Goal: Task Accomplishment & Management: Manage account settings

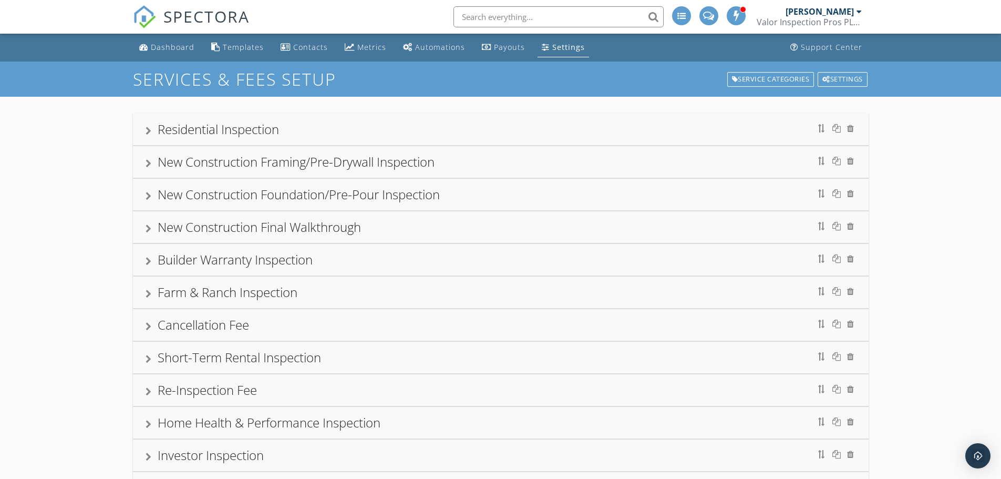
click at [260, 50] on div "Settings" at bounding box center [569, 47] width 33 height 10
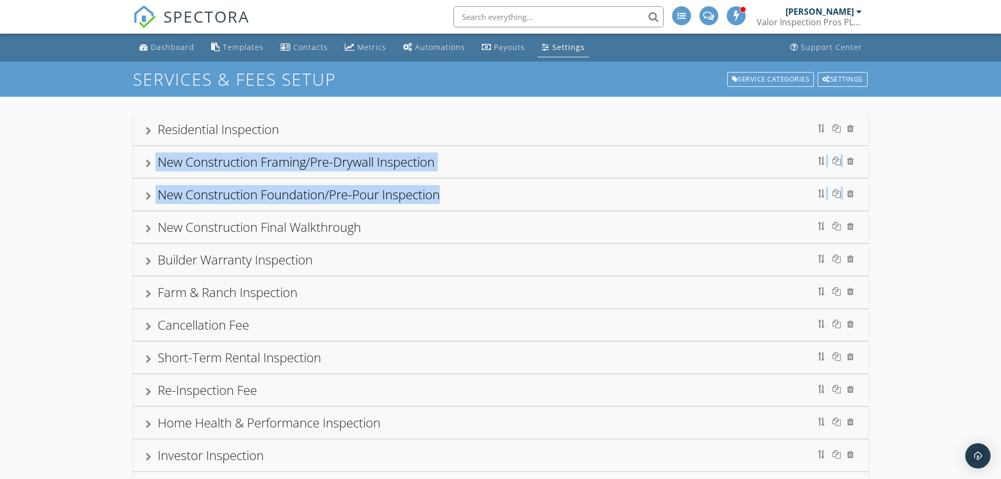
drag, startPoint x: 567, startPoint y: 155, endPoint x: 562, endPoint y: 195, distance: 40.3
click at [260, 69] on div "Residential Inspection New Construction Framing/Pre-Drywall Inspection New Cons…" at bounding box center [501, 309] width 736 height 391
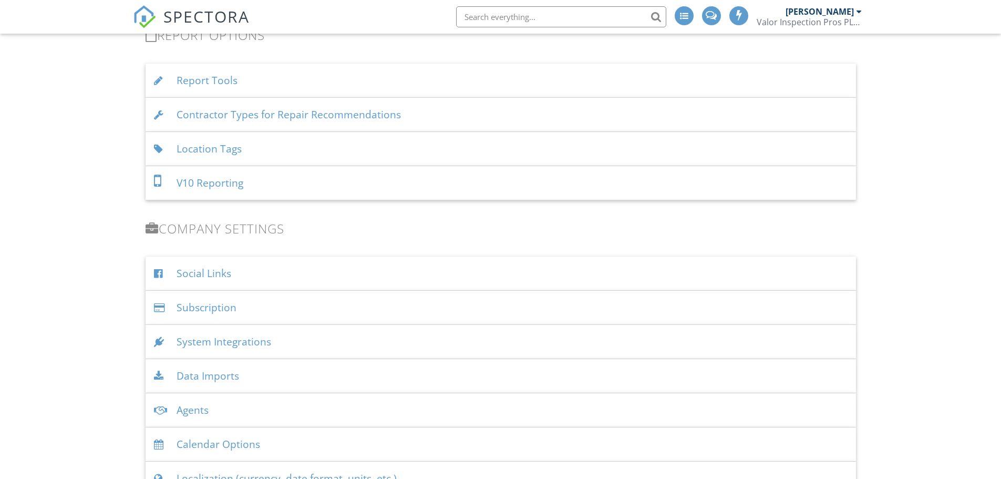
scroll to position [1225, 0]
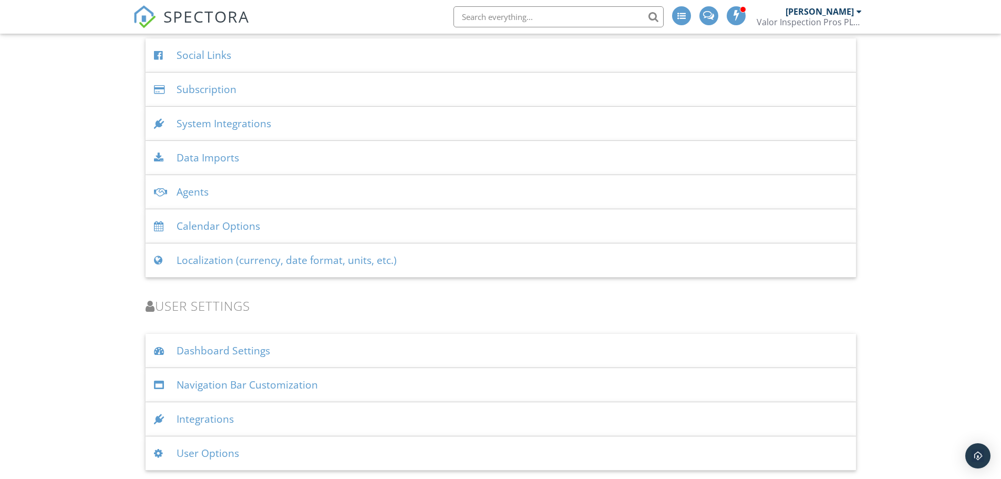
click at [204, 417] on div "Integrations" at bounding box center [501, 419] width 711 height 34
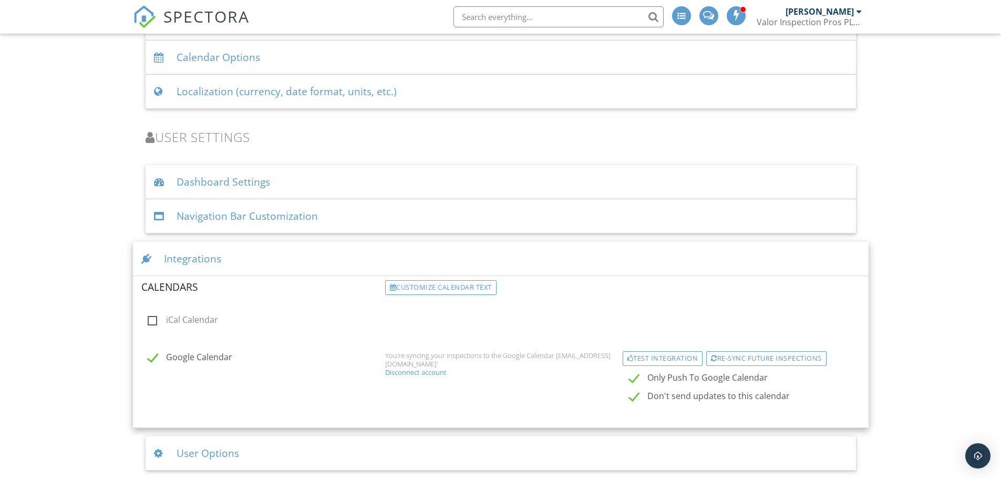
click at [422, 371] on div "Disconnect account" at bounding box center [500, 372] width 231 height 8
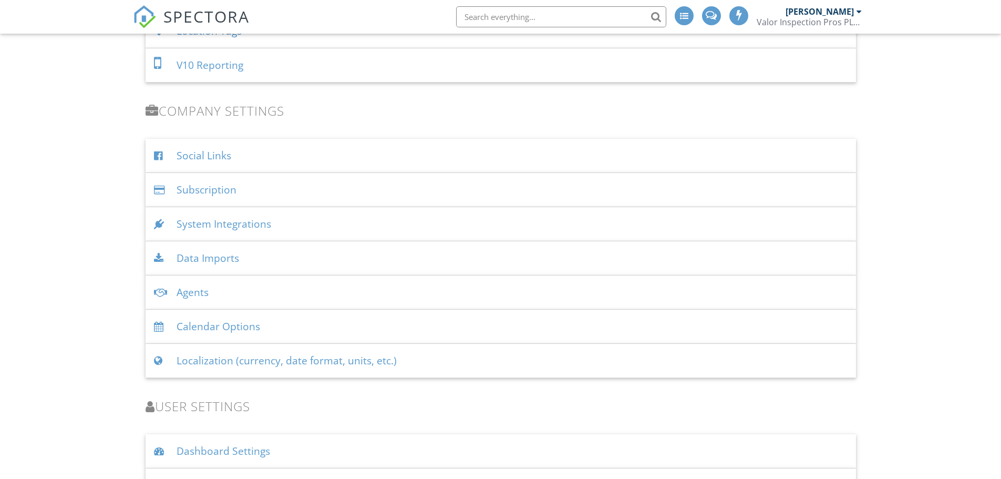
scroll to position [1351, 0]
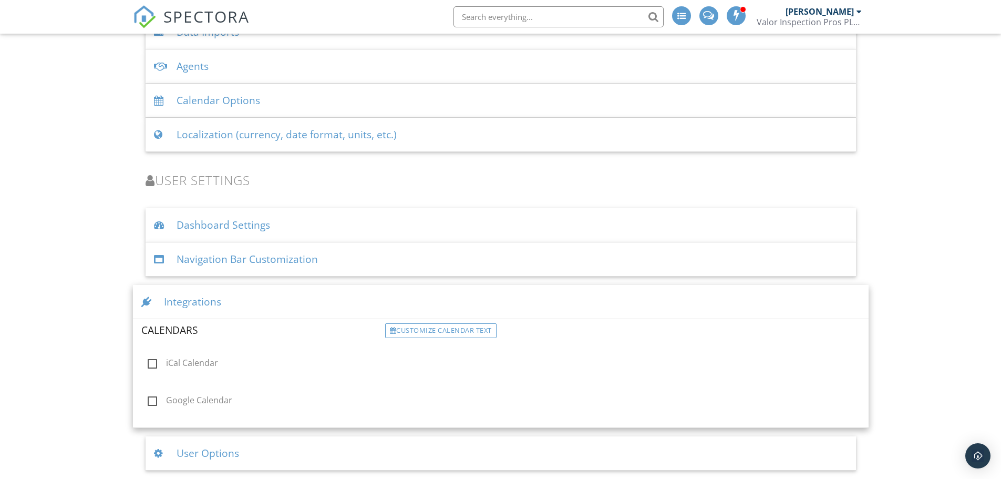
click at [149, 401] on label "Google Calendar" at bounding box center [263, 401] width 231 height 13
click at [148, 401] on input "Google Calendar" at bounding box center [144, 401] width 7 height 7
checkbox input "true"
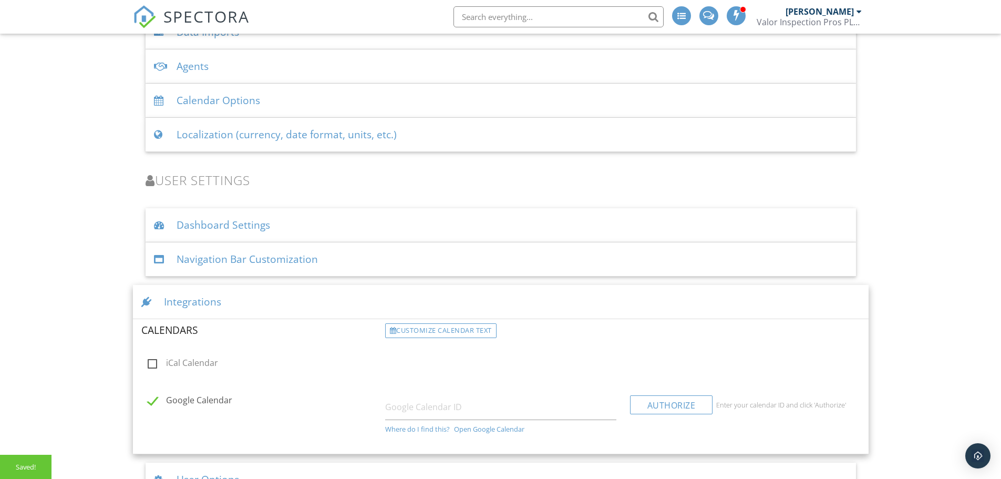
scroll to position [1377, 0]
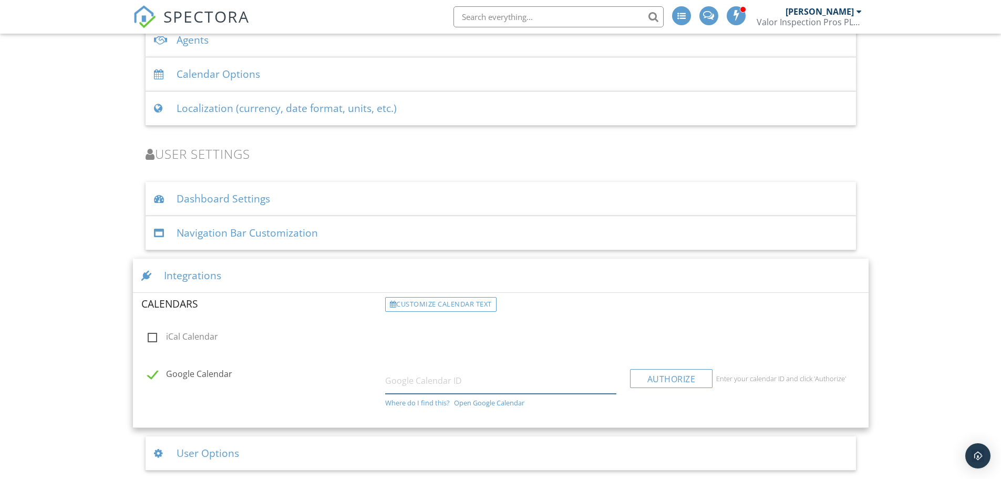
click at [497, 377] on input "text" at bounding box center [500, 381] width 231 height 26
type input "[PERSON_NAME][EMAIL_ADDRESS][DOMAIN_NAME]"
click at [662, 376] on div "Authorize" at bounding box center [671, 378] width 83 height 19
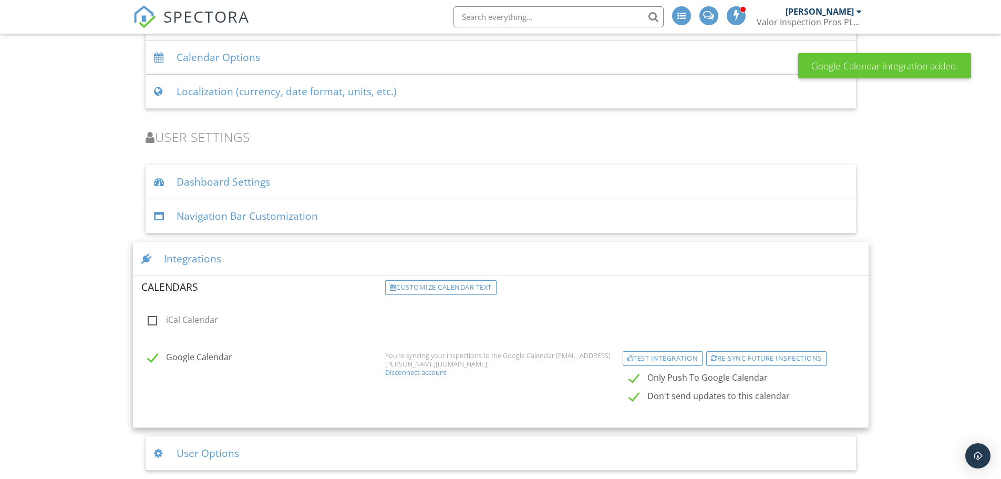
click at [674, 358] on div "Test Integration" at bounding box center [663, 358] width 80 height 15
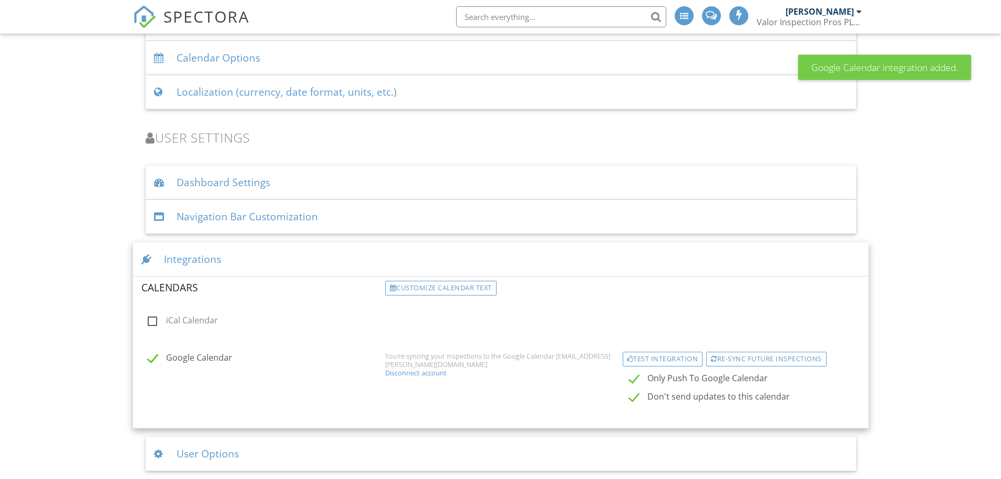
scroll to position [1394, 0]
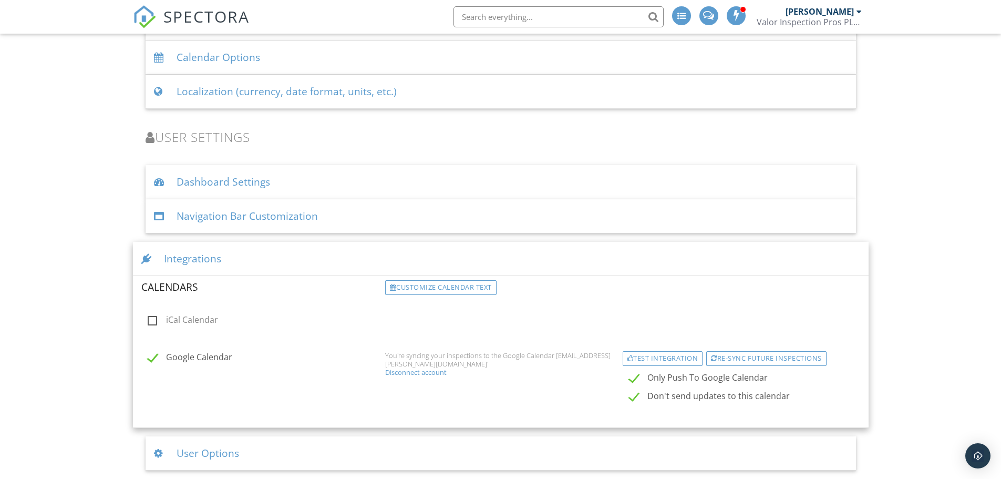
click at [635, 401] on label "Don't send updates to this calendar" at bounding box center [751, 397] width 244 height 13
checkbox input "false"
click at [205, 455] on div "User Options" at bounding box center [501, 453] width 711 height 34
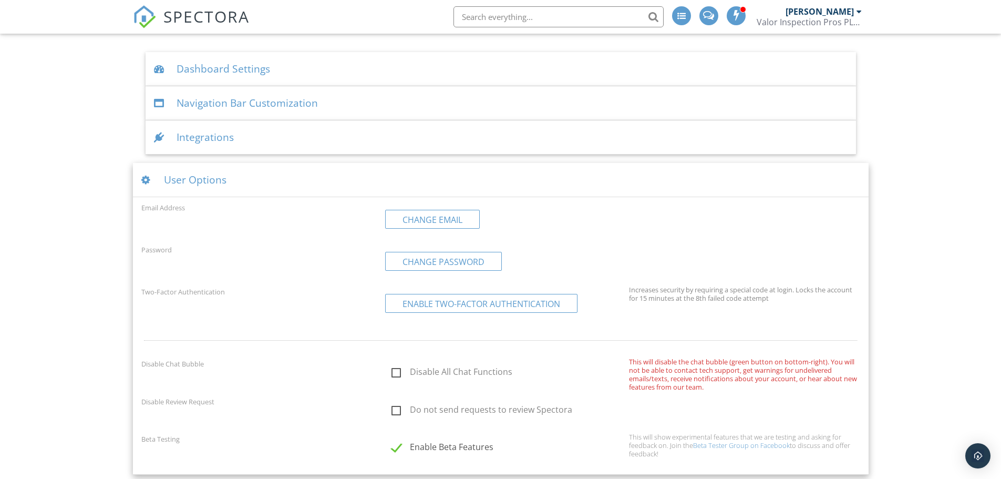
scroll to position [1511, 0]
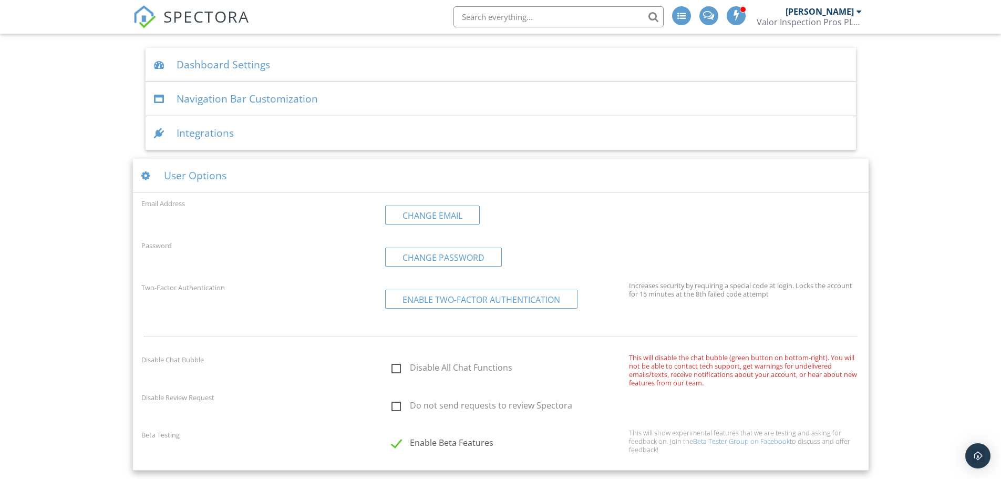
click at [395, 407] on label "Do not send requests to review Spectora" at bounding box center [507, 407] width 231 height 13
click at [392, 407] on input "Do not send requests to review Spectora" at bounding box center [388, 407] width 7 height 7
checkbox input "true"
click at [395, 447] on label "Enable Beta Features" at bounding box center [507, 444] width 231 height 13
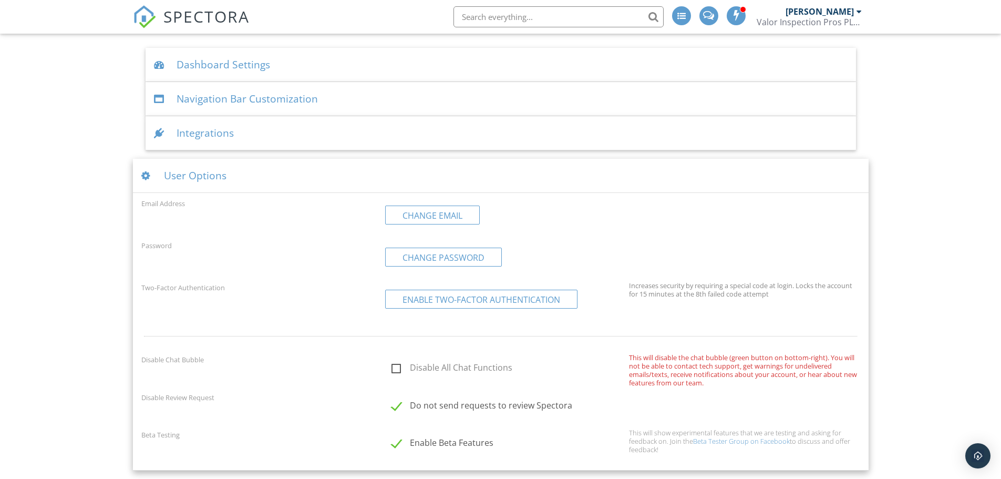
checkbox input "false"
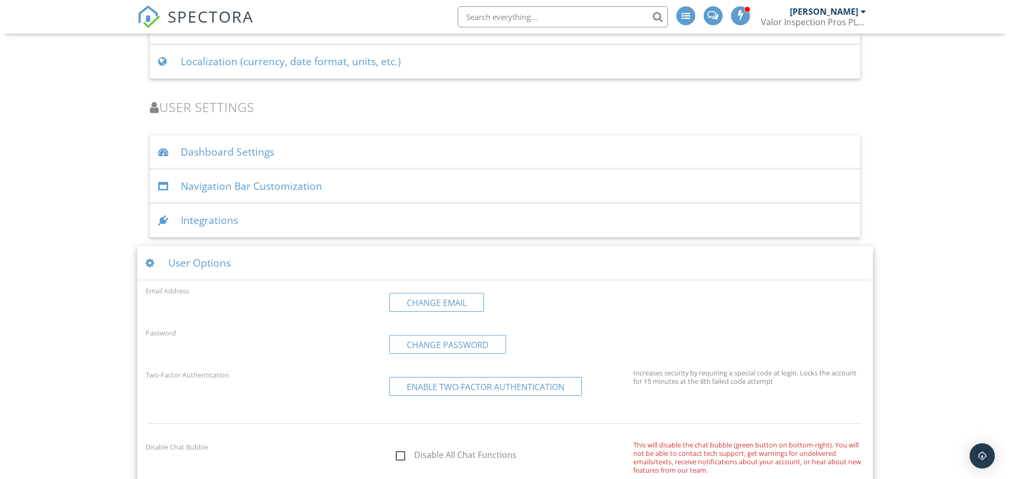
scroll to position [1423, 0]
click at [425, 302] on link "Change Email" at bounding box center [432, 303] width 95 height 19
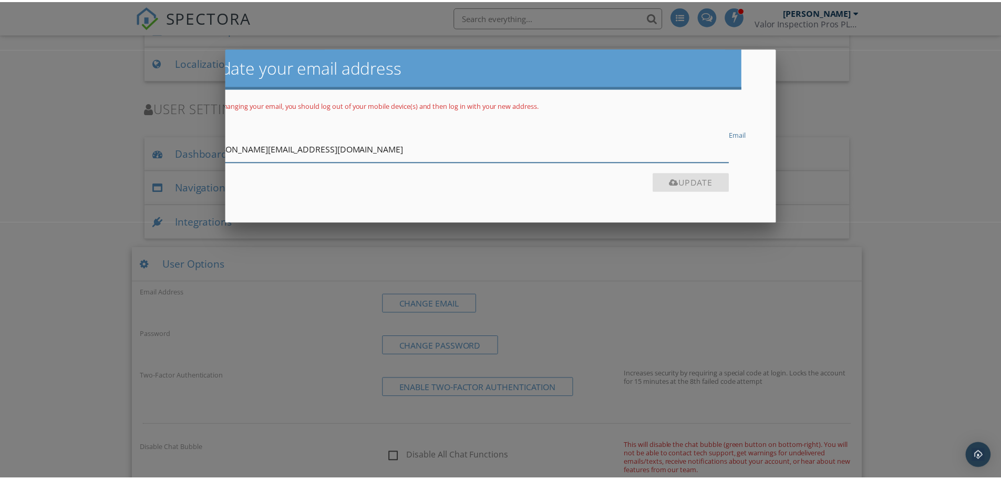
scroll to position [0, 0]
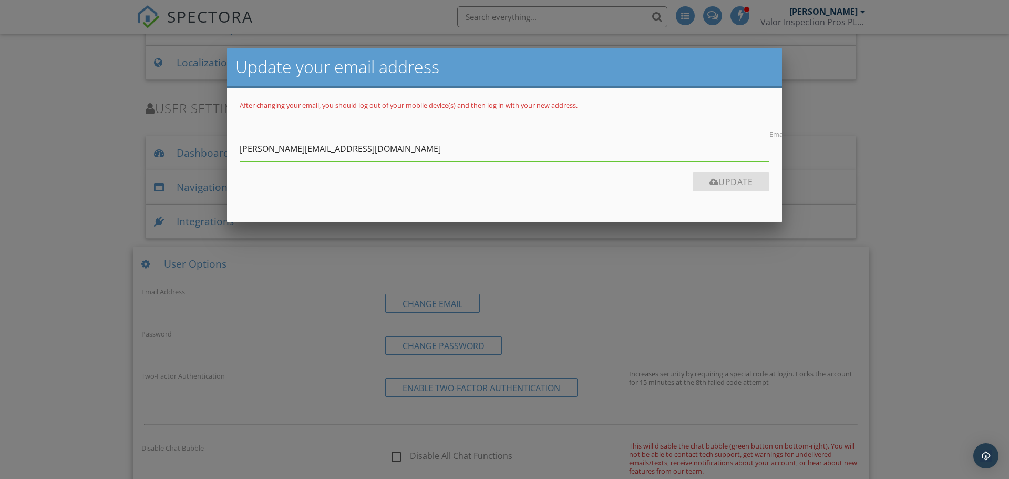
click at [335, 281] on div at bounding box center [504, 246] width 1009 height 599
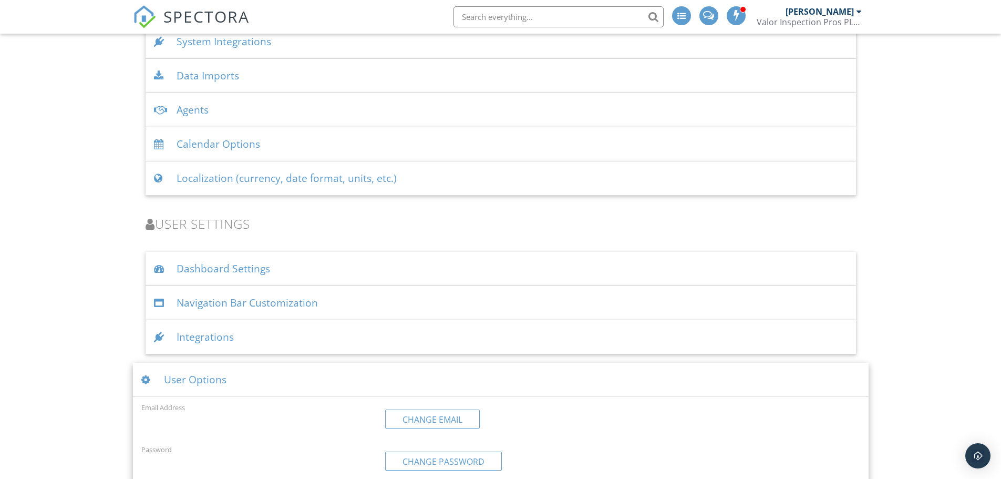
scroll to position [1306, 0]
click at [321, 343] on div "Integrations" at bounding box center [501, 338] width 711 height 34
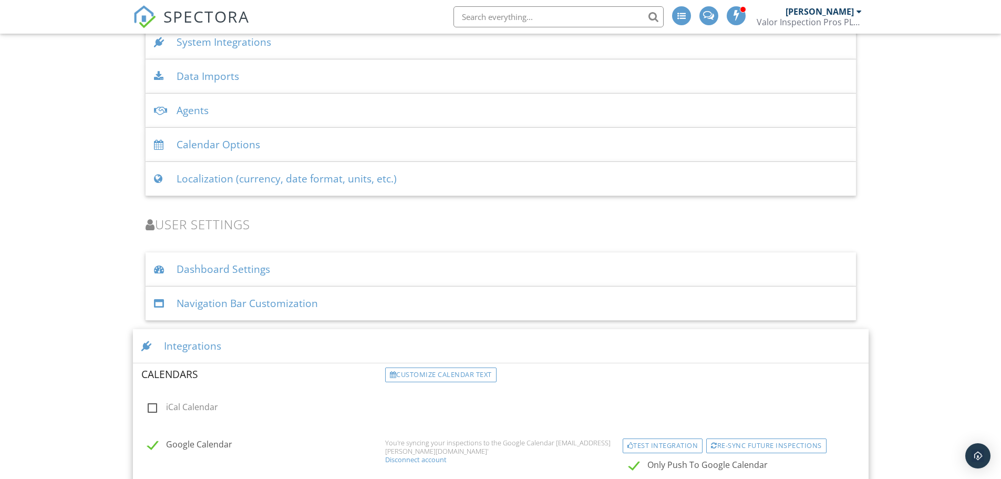
scroll to position [1394, 0]
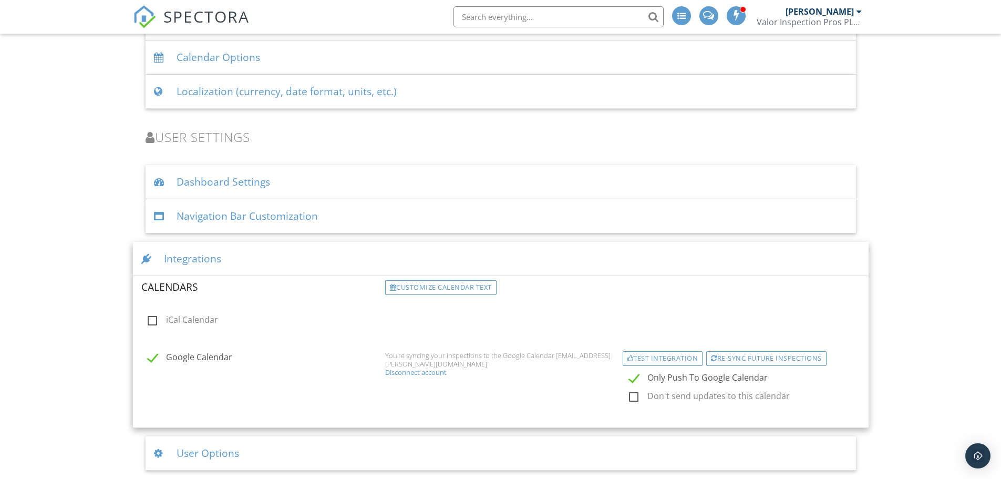
click at [273, 221] on div "Navigation Bar Customization" at bounding box center [501, 216] width 711 height 34
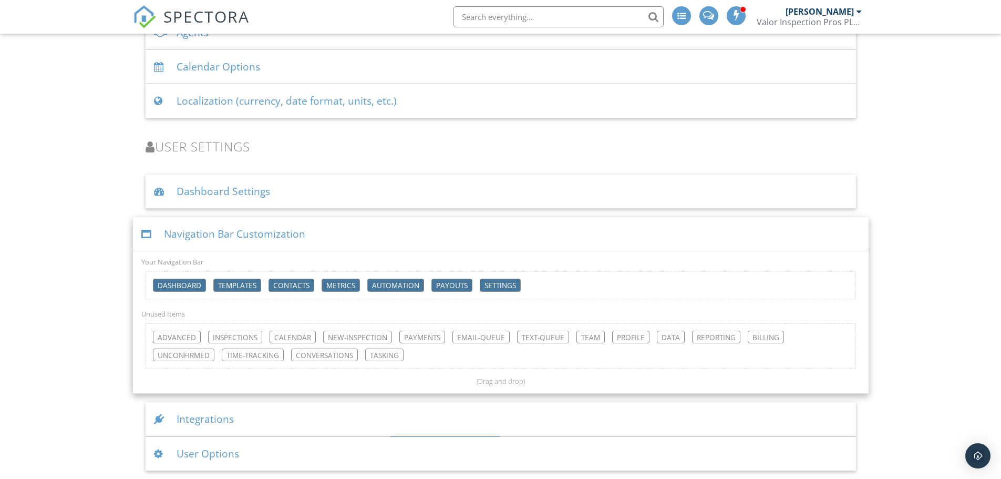
scroll to position [1385, 0]
click at [337, 192] on div "Dashboard Settings" at bounding box center [501, 191] width 711 height 34
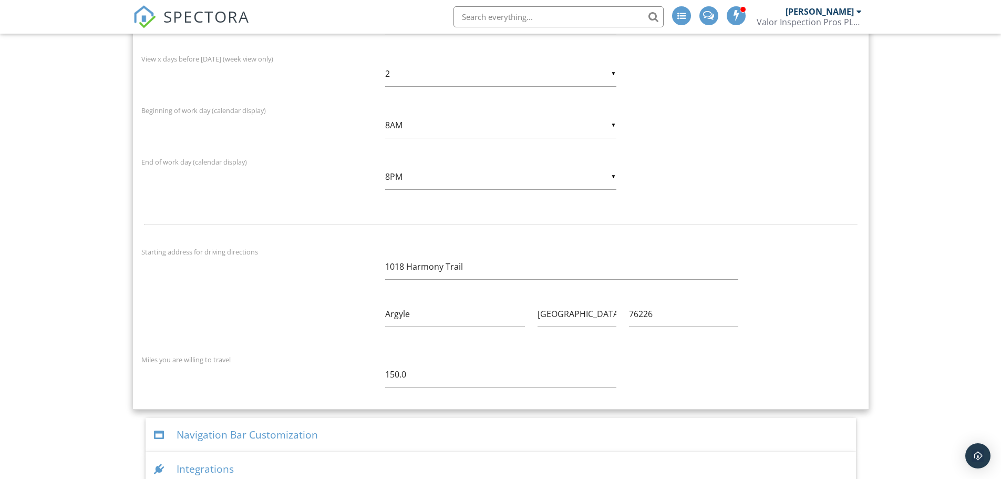
scroll to position [1750, 0]
click at [395, 373] on input "150.0" at bounding box center [500, 375] width 231 height 26
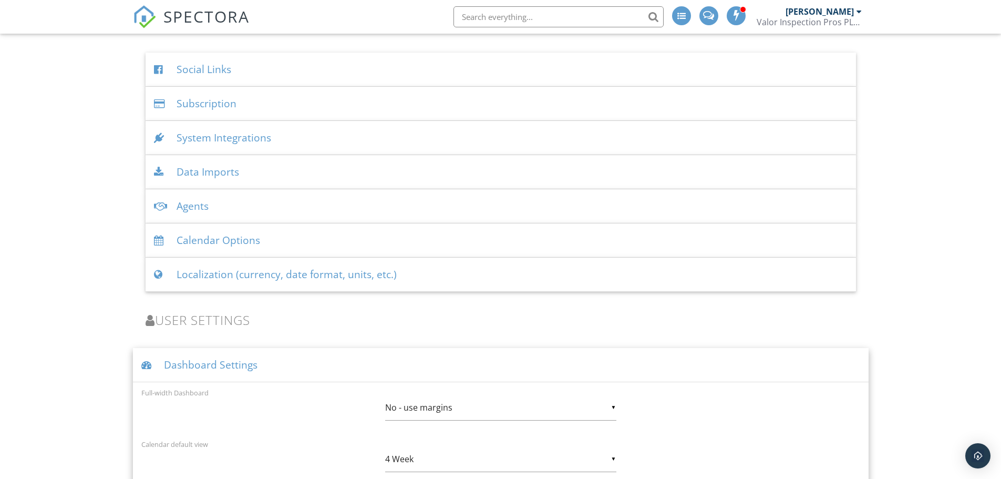
scroll to position [1210, 0]
click at [335, 360] on div "Dashboard Settings" at bounding box center [501, 366] width 736 height 34
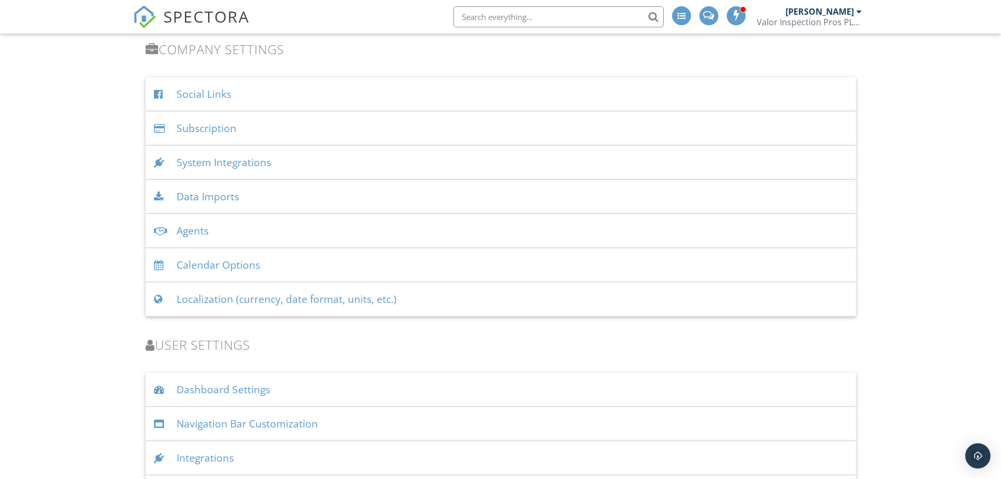
scroll to position [1225, 0]
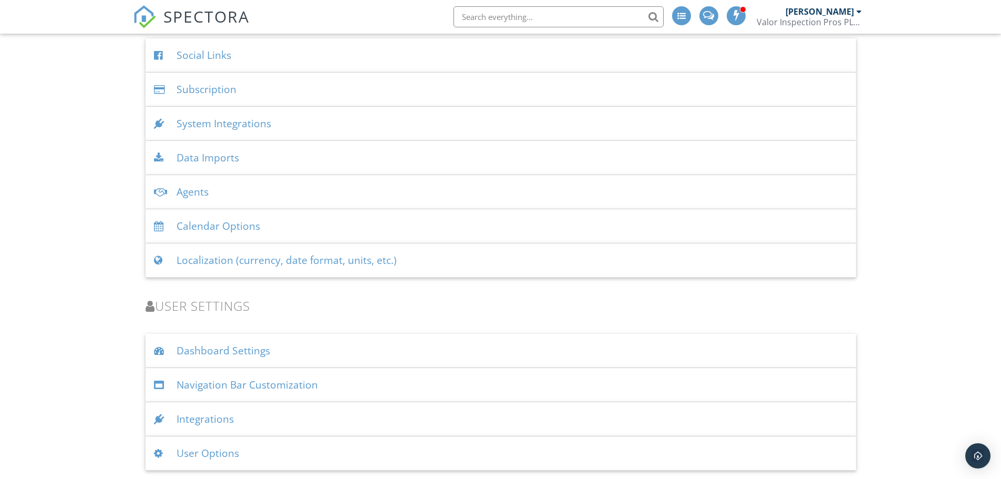
click at [330, 353] on div "Dashboard Settings" at bounding box center [501, 351] width 711 height 34
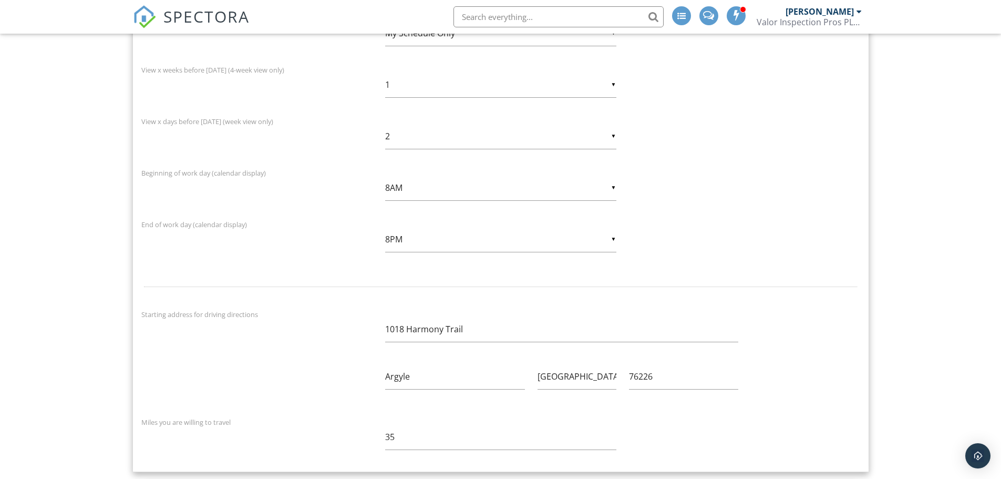
scroll to position [1801, 0]
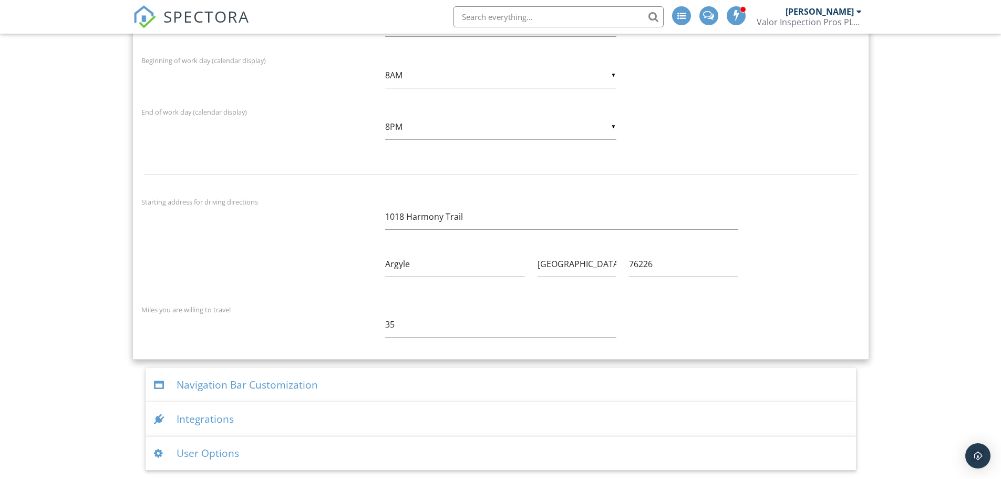
click at [384, 324] on div "35" at bounding box center [501, 326] width 244 height 28
click at [394, 323] on input "35" at bounding box center [500, 325] width 231 height 26
type input "50"
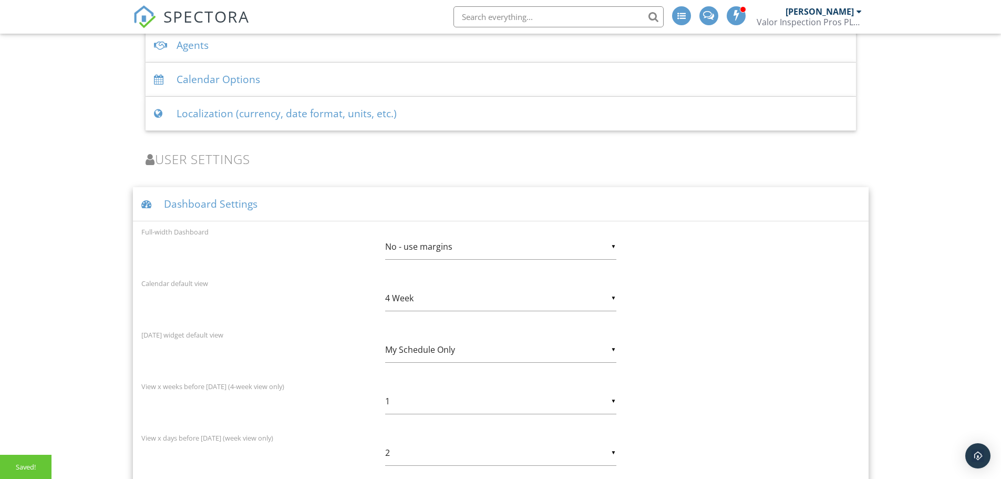
click at [398, 213] on div "Dashboard Settings" at bounding box center [501, 204] width 736 height 34
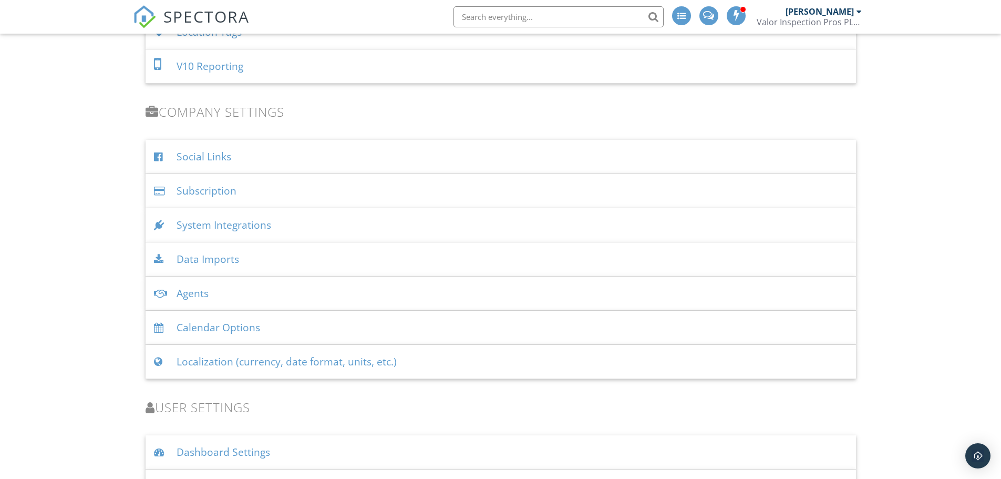
scroll to position [1123, 0]
click at [415, 291] on div "Agents" at bounding box center [501, 294] width 711 height 34
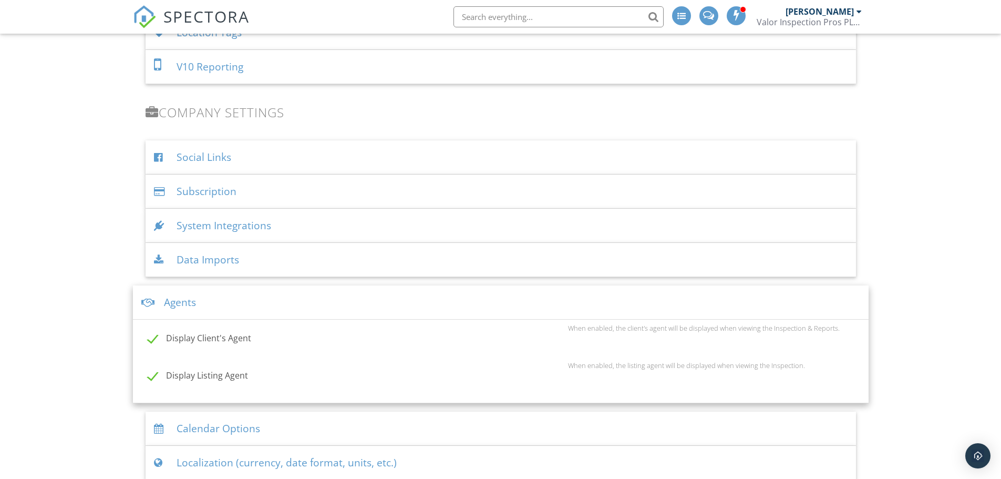
click at [415, 291] on div "Agents" at bounding box center [501, 302] width 736 height 34
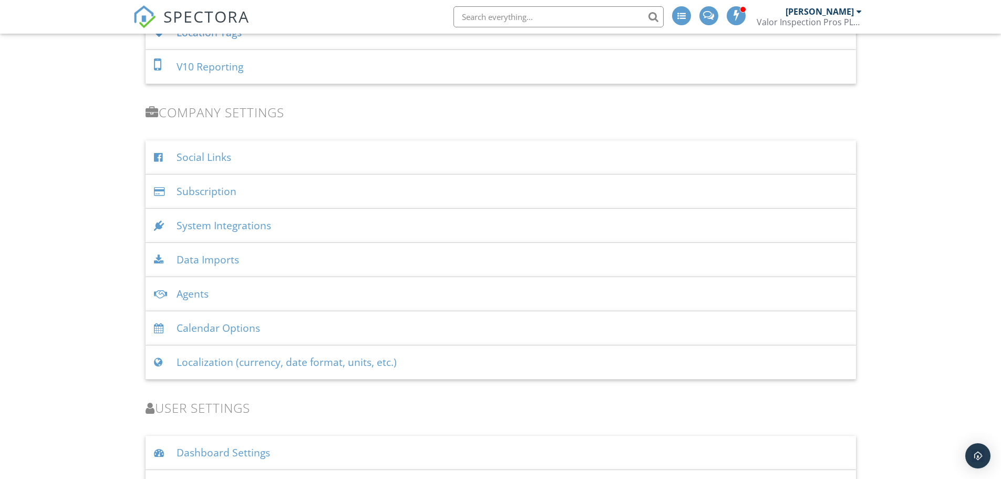
click at [411, 267] on div "Data Imports" at bounding box center [501, 260] width 711 height 34
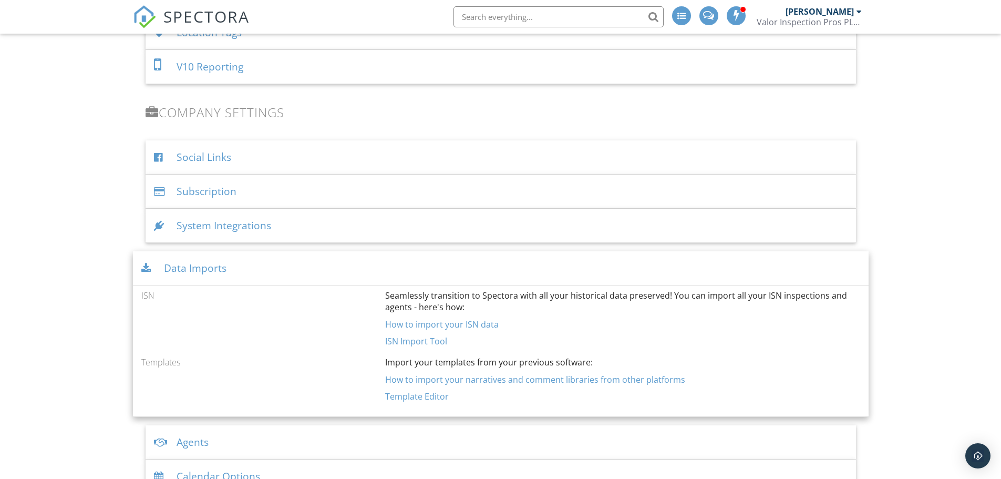
click at [411, 267] on div "Data Imports" at bounding box center [501, 268] width 736 height 34
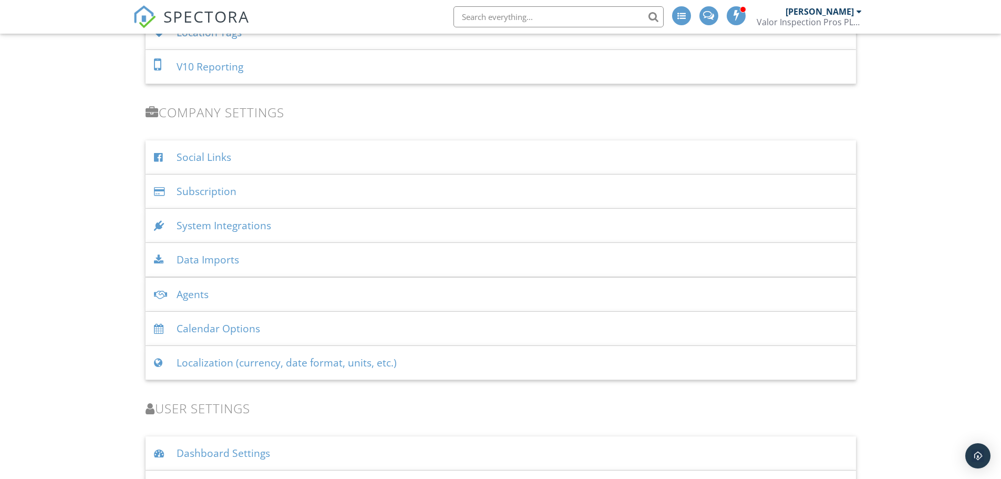
click at [411, 267] on div "Data Imports" at bounding box center [501, 260] width 711 height 34
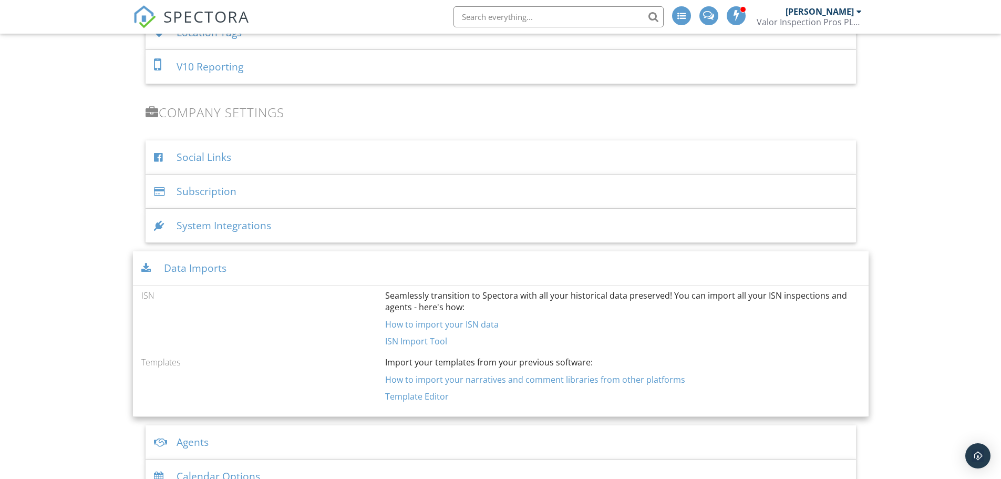
click at [411, 267] on div "Data Imports" at bounding box center [501, 268] width 736 height 34
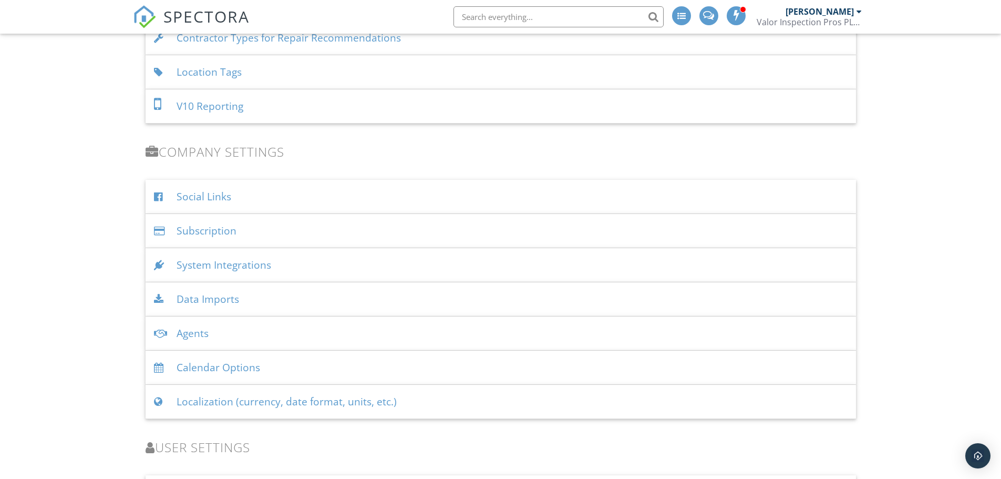
scroll to position [1083, 0]
click at [406, 257] on div "System Integrations" at bounding box center [501, 266] width 711 height 34
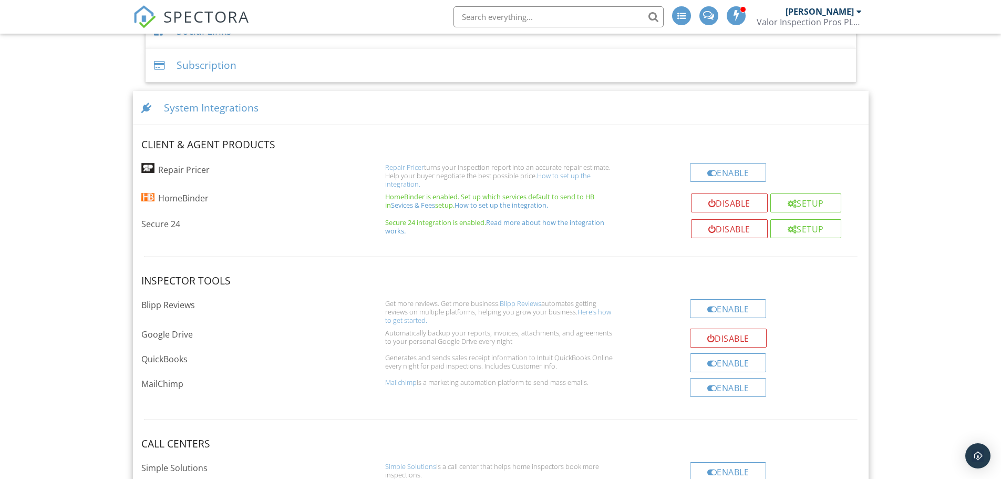
scroll to position [1250, 0]
click at [741, 334] on div "Disable" at bounding box center [728, 337] width 77 height 19
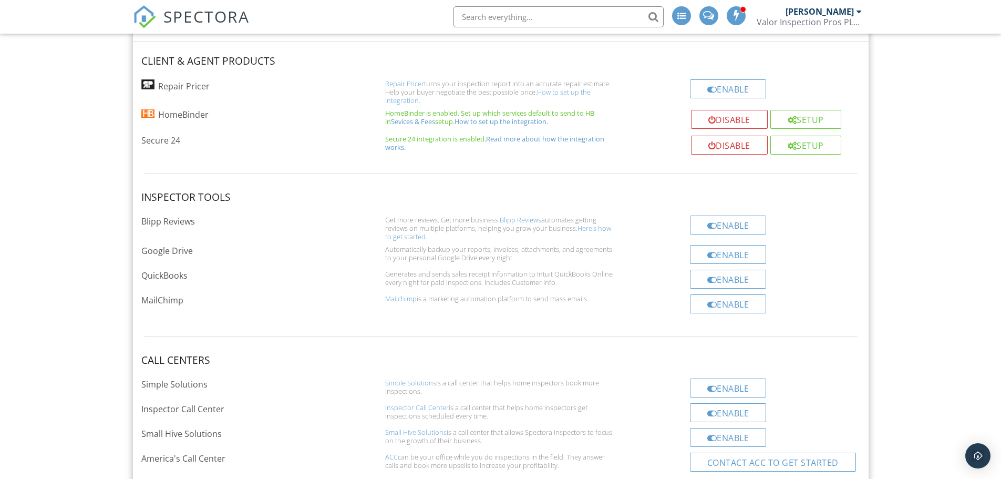
scroll to position [1336, 0]
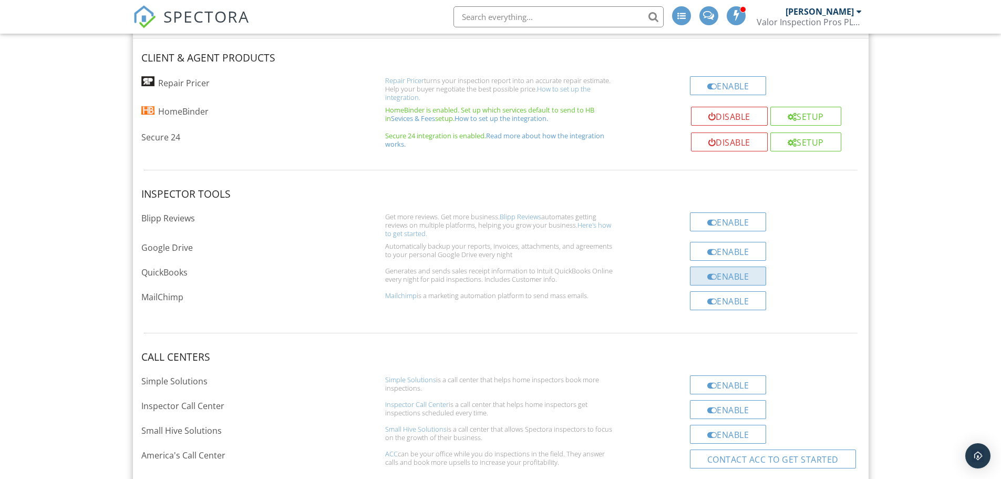
click at [721, 280] on div "Enable" at bounding box center [728, 276] width 77 height 19
click at [514, 218] on link "Blipp Reviews" at bounding box center [521, 216] width 42 height 9
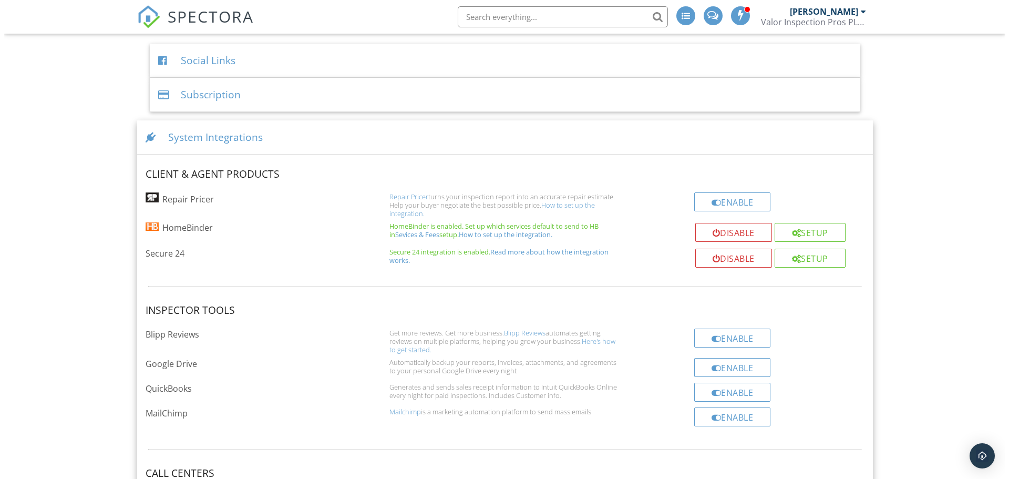
scroll to position [1212, 0]
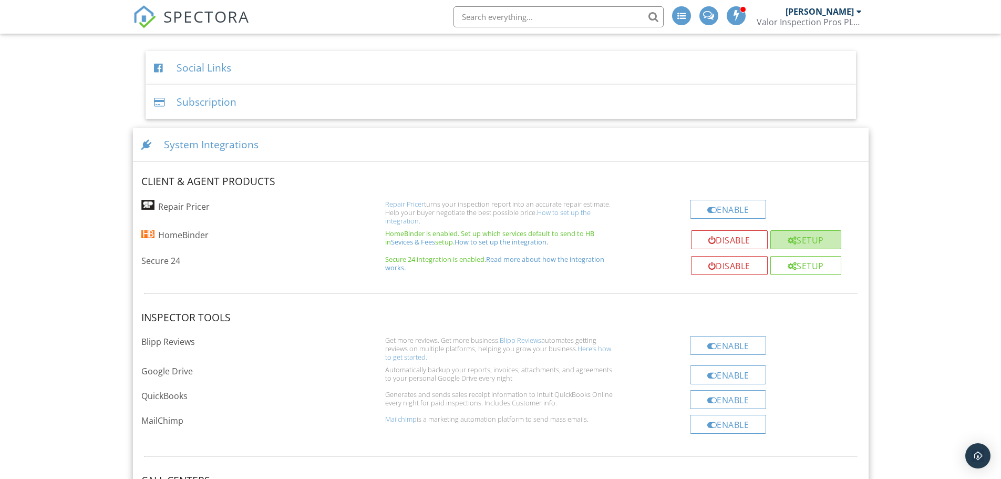
click at [806, 240] on div "Setup" at bounding box center [806, 239] width 71 height 19
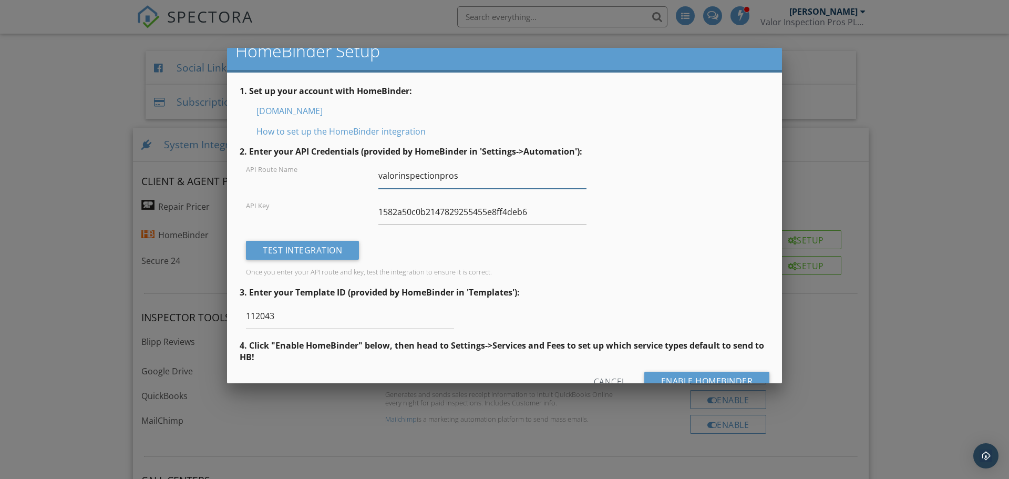
scroll to position [44, 0]
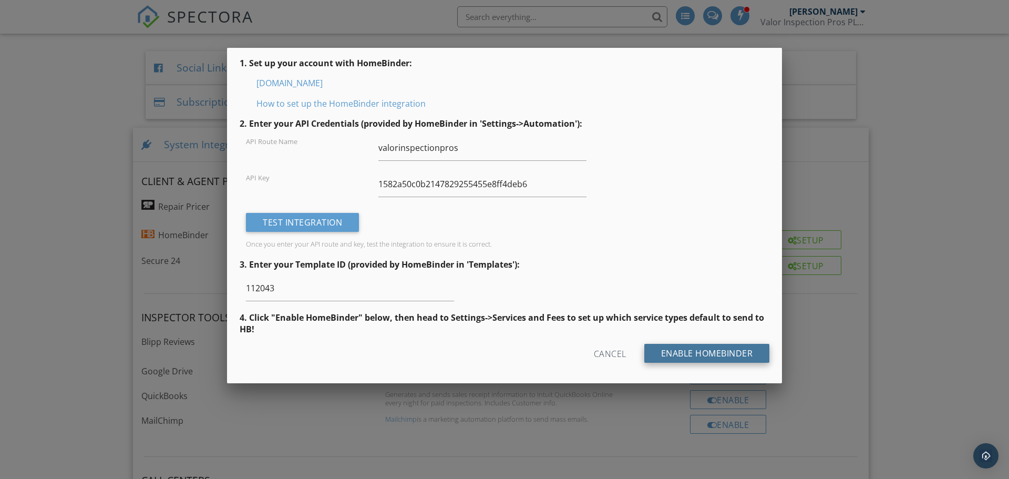
click at [716, 351] on input "Enable HomeBinder" at bounding box center [708, 353] width 126 height 19
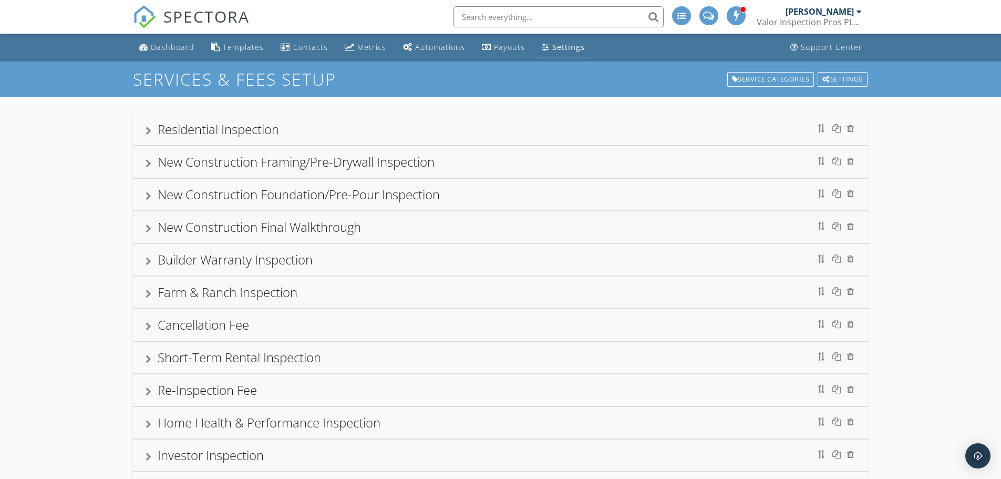
click at [145, 131] on div "Residential Inspection" at bounding box center [501, 130] width 736 height 32
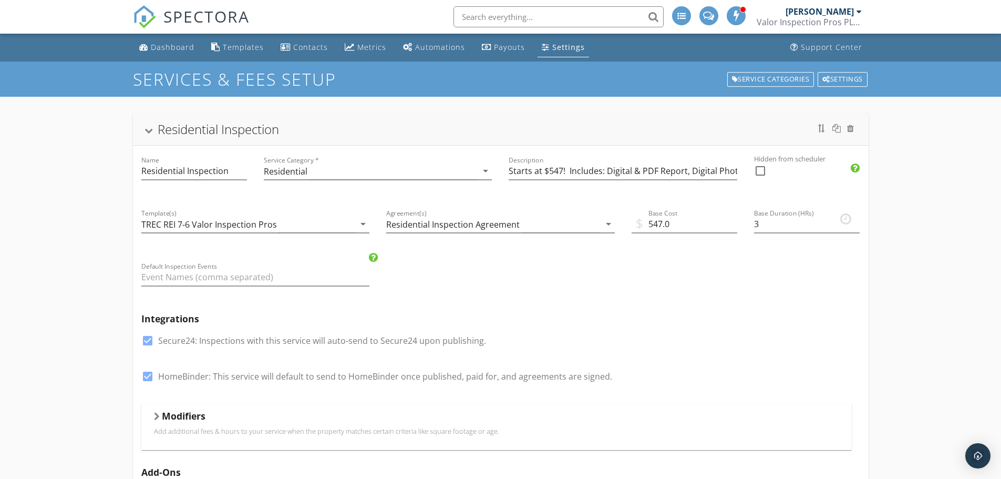
click at [152, 128] on div at bounding box center [148, 131] width 8 height 6
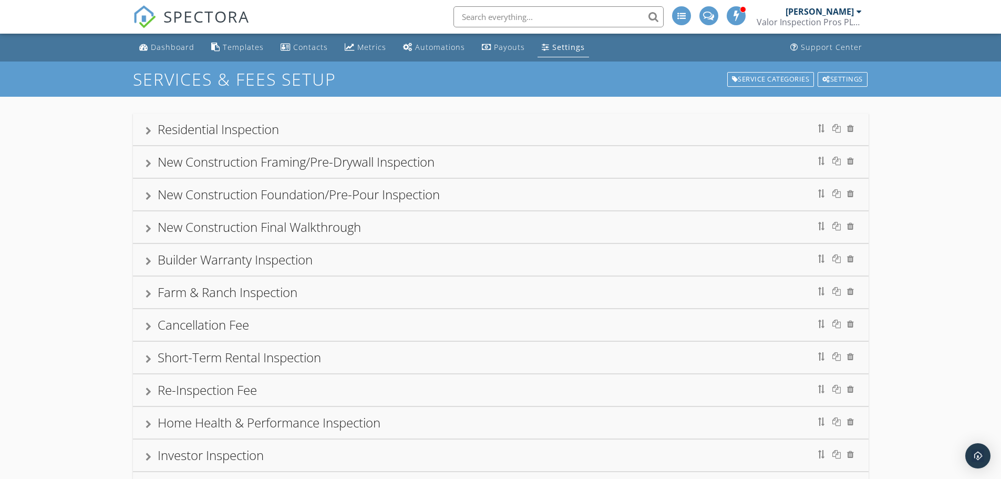
drag, startPoint x: 957, startPoint y: 215, endPoint x: 947, endPoint y: 208, distance: 12.0
click at [957, 213] on div "Residential Inspection Name Residential Inspection Service Category * Residenti…" at bounding box center [500, 331] width 1001 height 468
click at [739, 17] on span at bounding box center [737, 15] width 11 height 9
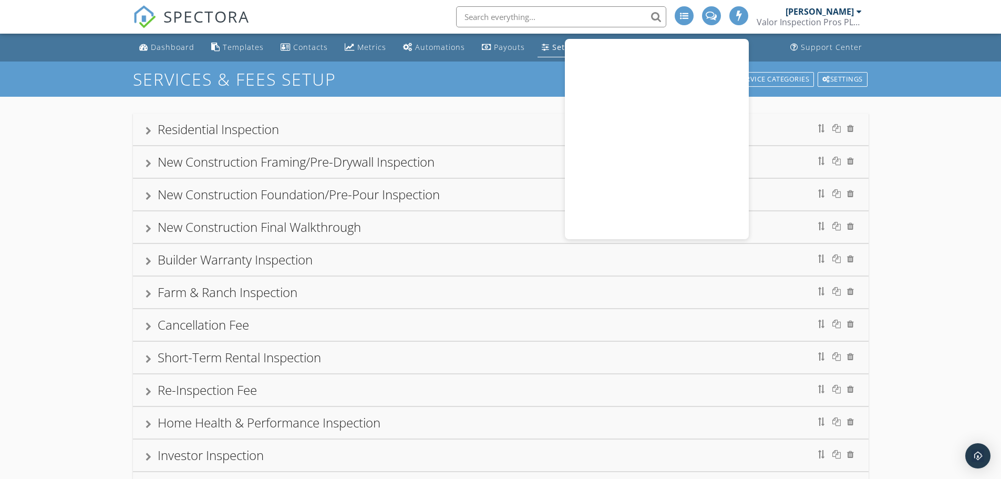
click at [933, 172] on div "Residential Inspection Name Residential Inspection Service Category * Residenti…" at bounding box center [500, 331] width 1001 height 468
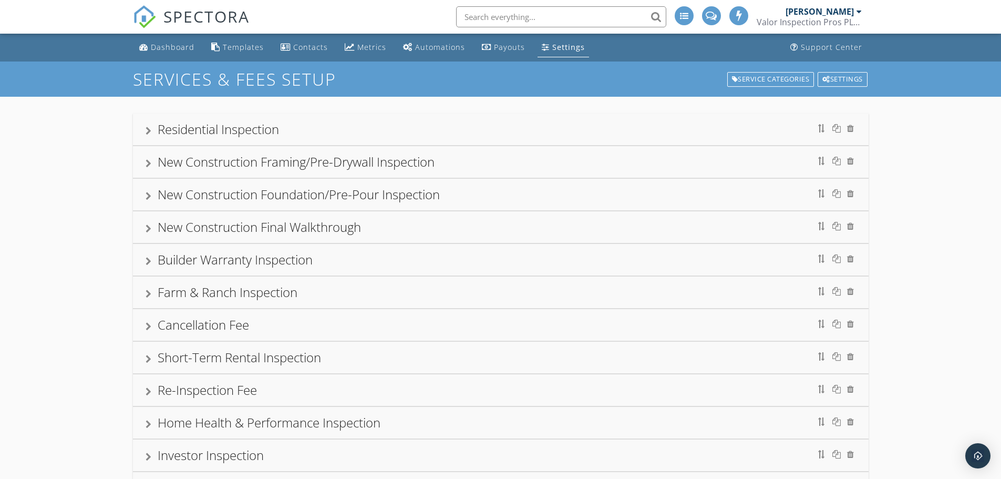
click at [52, 205] on div "Residential Inspection Name Residential Inspection Service Category * Residenti…" at bounding box center [500, 331] width 1001 height 468
click at [148, 127] on div at bounding box center [149, 131] width 6 height 8
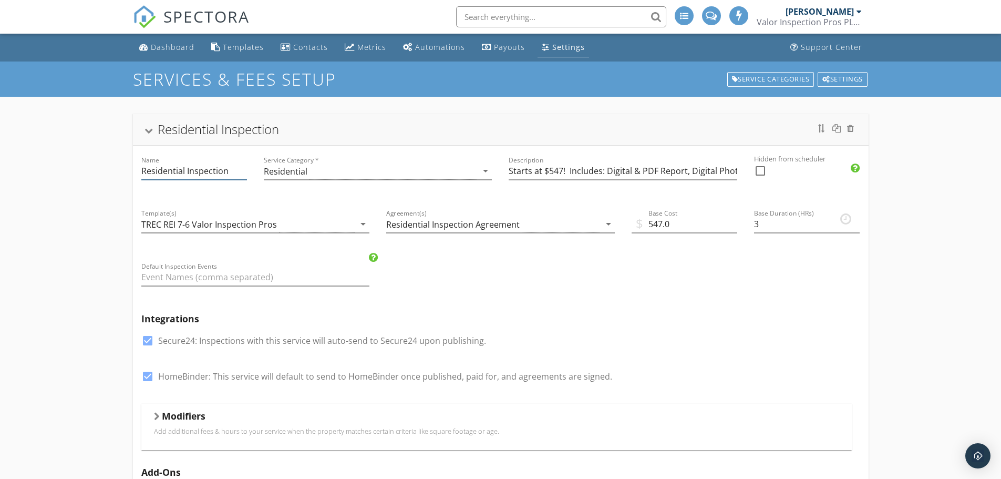
click at [233, 171] on input "Residential Inspection" at bounding box center [194, 170] width 106 height 17
click at [152, 130] on div at bounding box center [148, 131] width 8 height 6
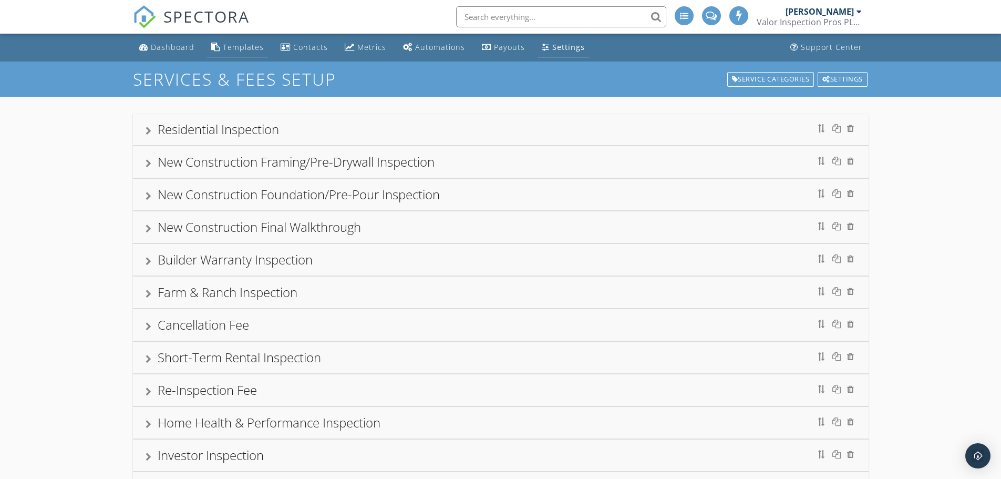
click at [221, 42] on link "Templates" at bounding box center [237, 47] width 61 height 19
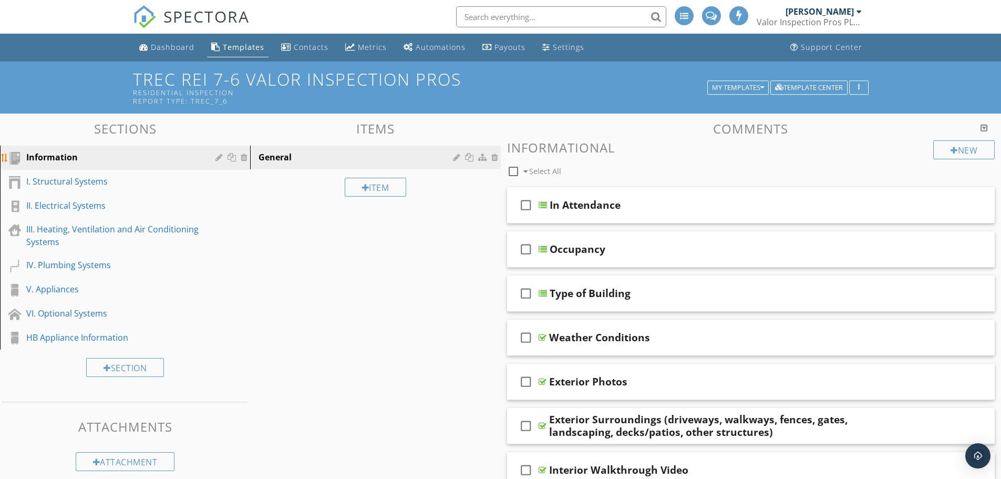
click at [72, 159] on div "Information" at bounding box center [113, 157] width 174 height 13
click at [213, 159] on div "Information" at bounding box center [132, 158] width 213 height 14
click at [220, 159] on div at bounding box center [221, 157] width 10 height 8
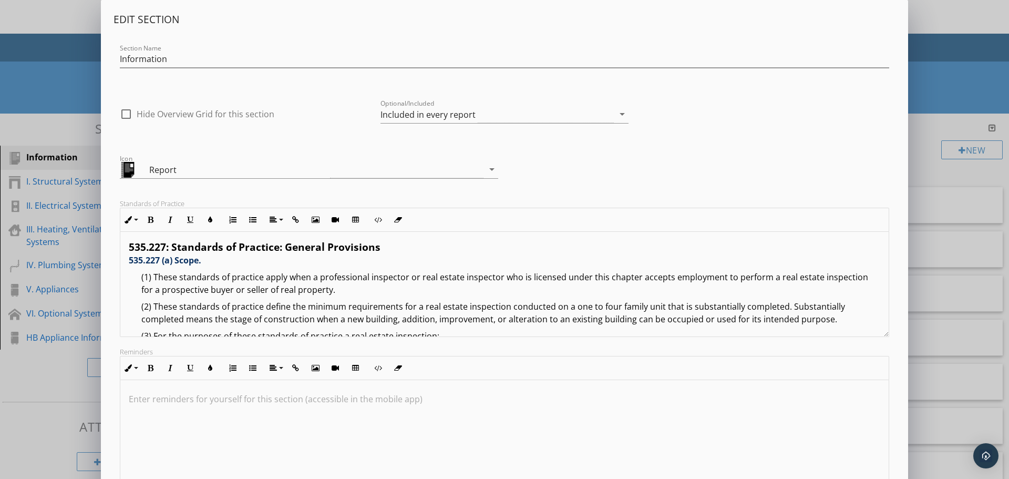
click at [56, 374] on div "Edit Section Section Name Information check_box_outline_blank Hide Overview Gri…" at bounding box center [504, 278] width 1009 height 557
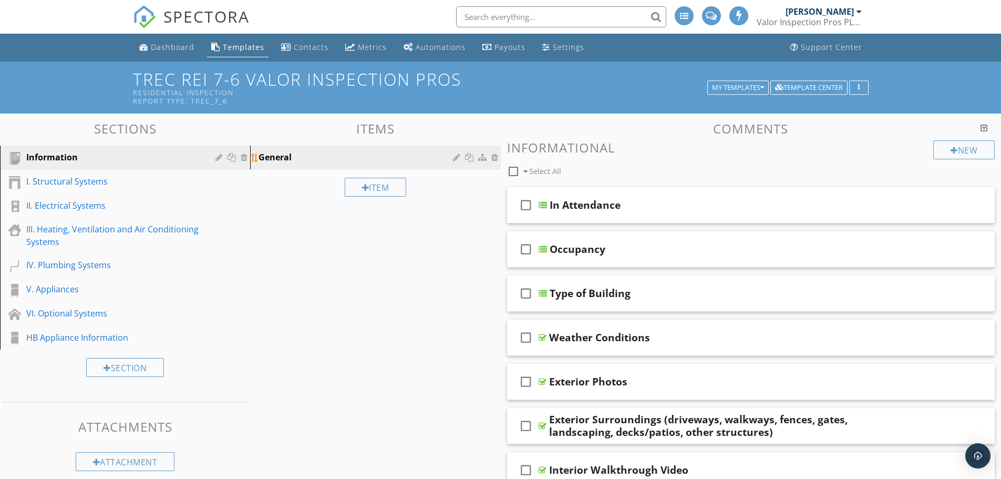
click at [291, 158] on div "General" at bounding box center [357, 157] width 197 height 13
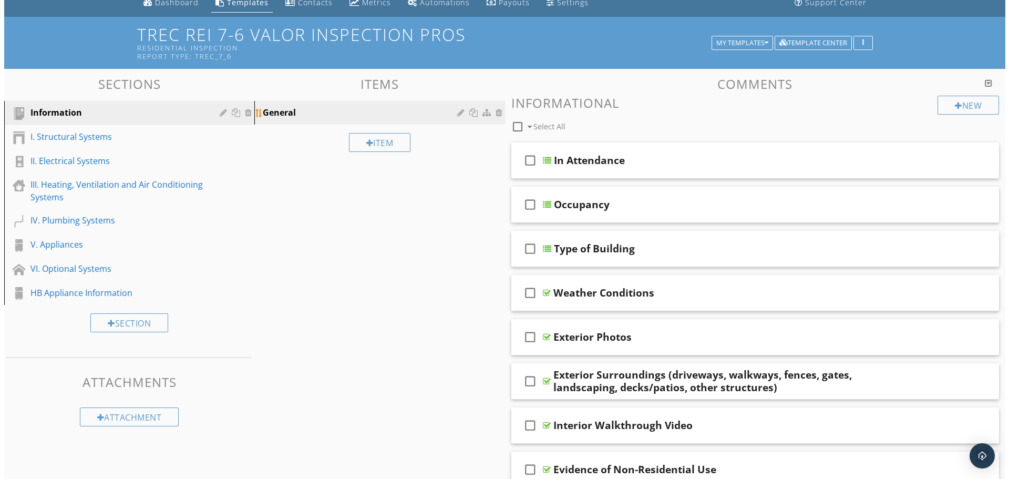
scroll to position [42, 0]
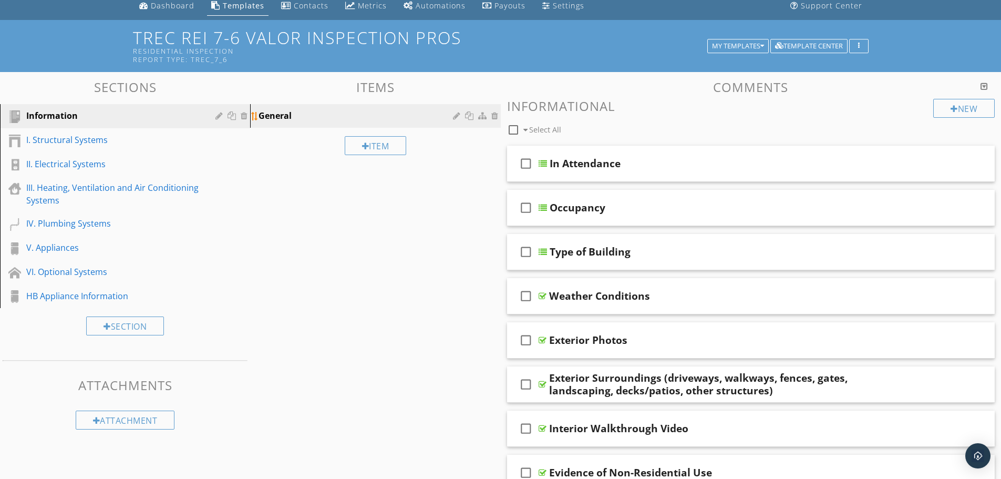
click at [453, 117] on div at bounding box center [458, 115] width 10 height 8
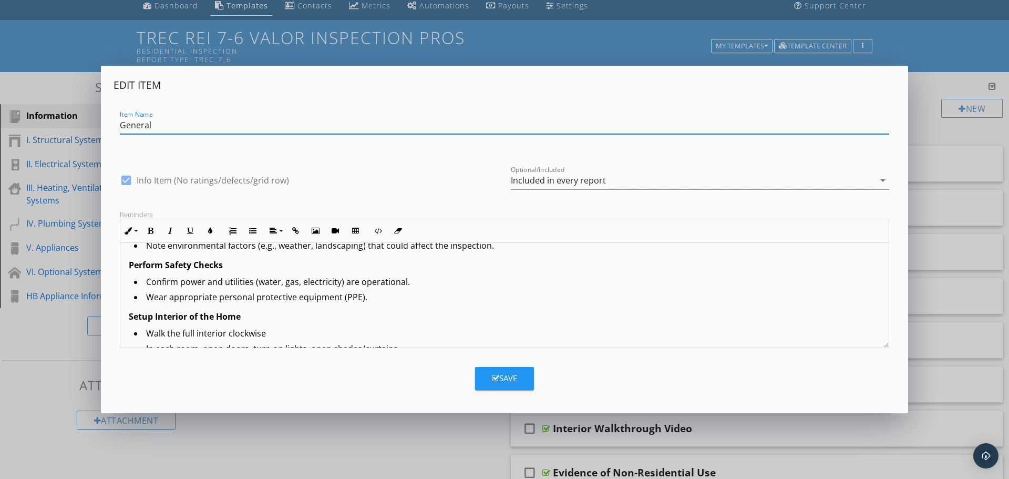
scroll to position [0, 0]
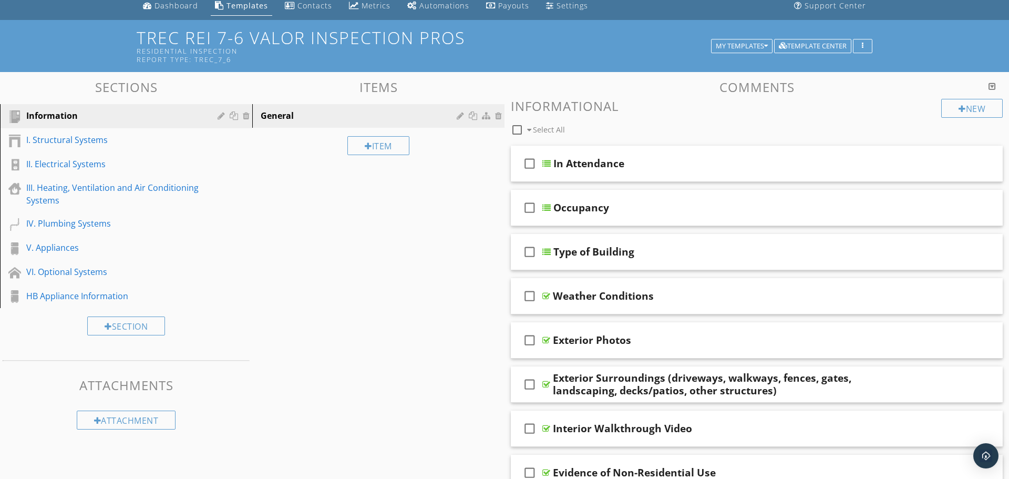
click at [364, 438] on div at bounding box center [504, 239] width 1009 height 479
click at [105, 119] on div "Information" at bounding box center [113, 115] width 174 height 13
click at [60, 119] on div "Information" at bounding box center [113, 115] width 174 height 13
click at [231, 118] on div at bounding box center [233, 115] width 11 height 8
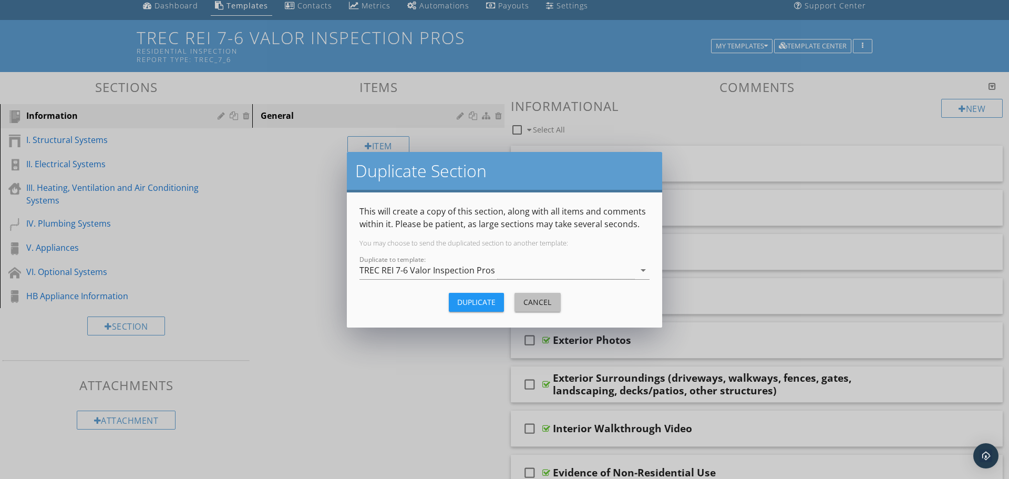
click at [548, 303] on div "Cancel" at bounding box center [537, 302] width 29 height 11
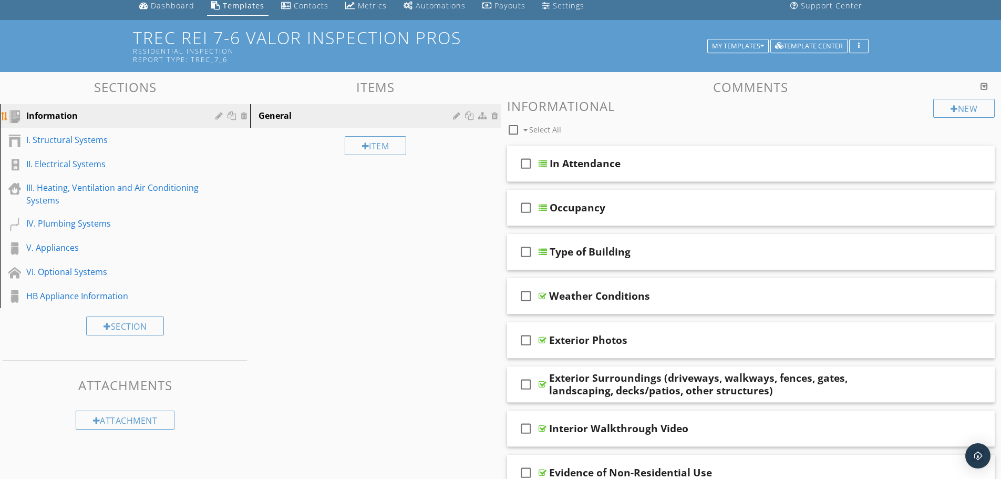
click at [218, 116] on div at bounding box center [221, 115] width 10 height 8
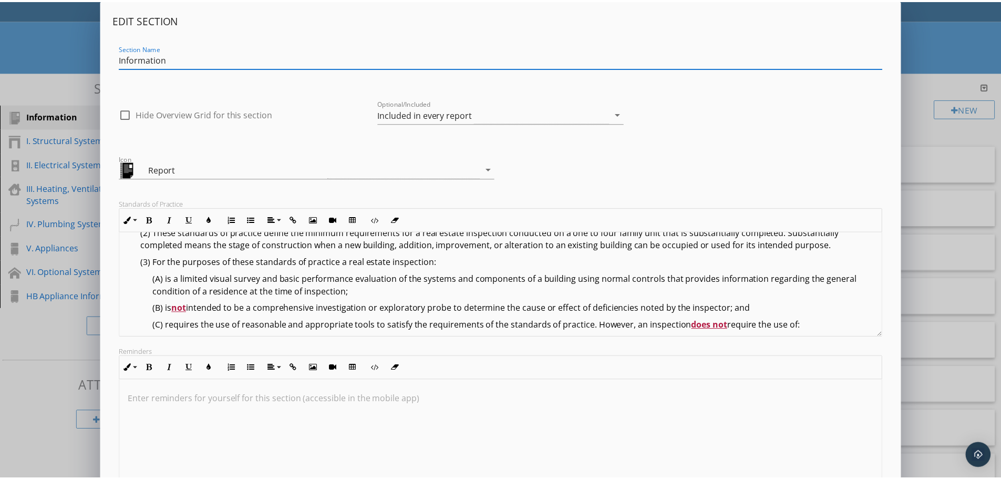
scroll to position [42, 0]
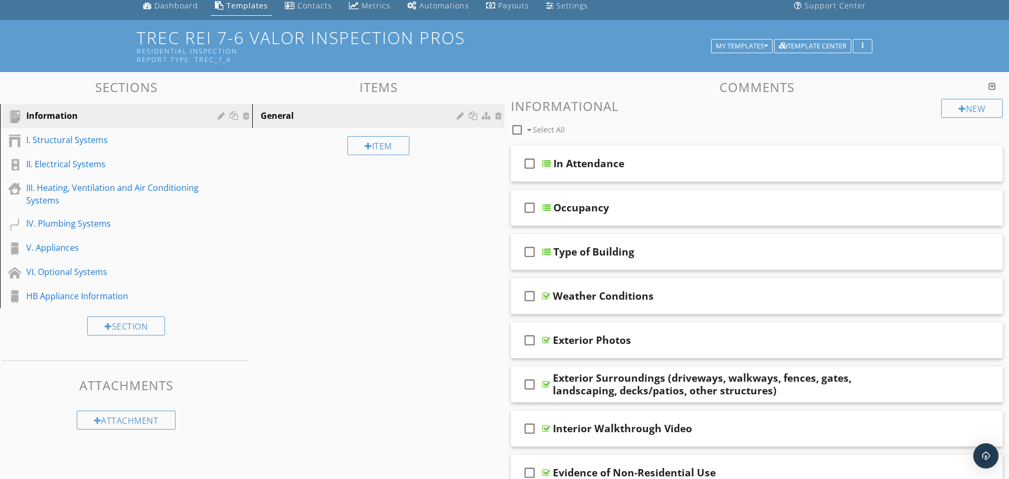
click at [63, 80] on div at bounding box center [504, 239] width 1009 height 479
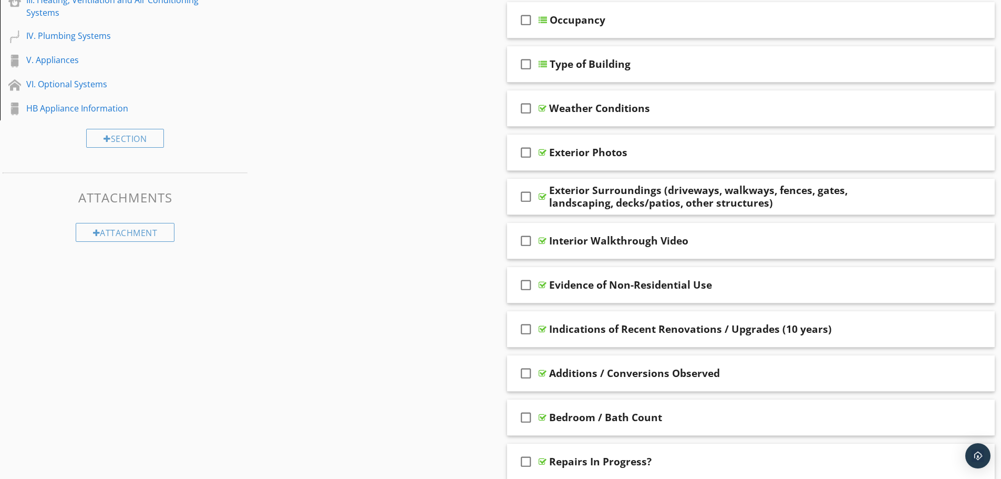
scroll to position [230, 0]
click at [666, 66] on div "Type of Building" at bounding box center [725, 63] width 350 height 13
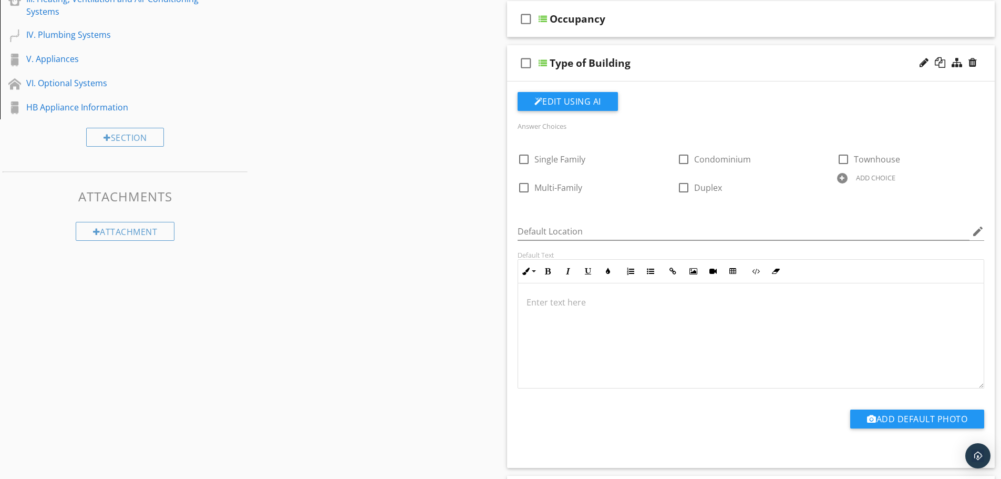
click at [641, 57] on div "Type of Building" at bounding box center [725, 63] width 350 height 13
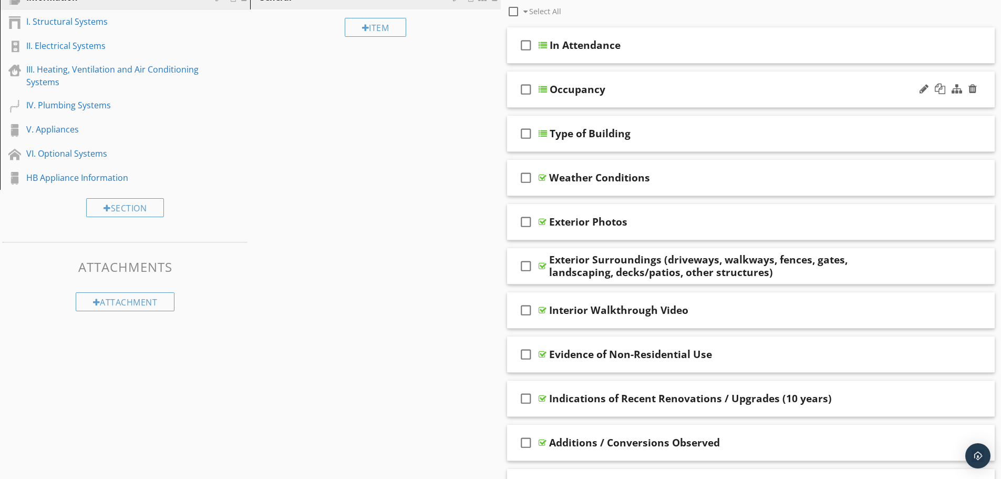
scroll to position [159, 0]
click at [643, 95] on div "Occupancy" at bounding box center [725, 90] width 350 height 13
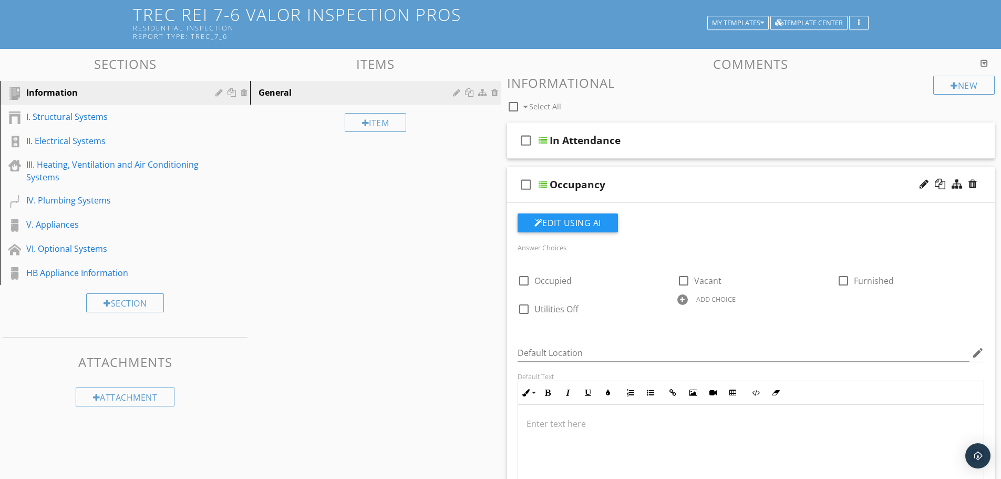
scroll to position [63, 0]
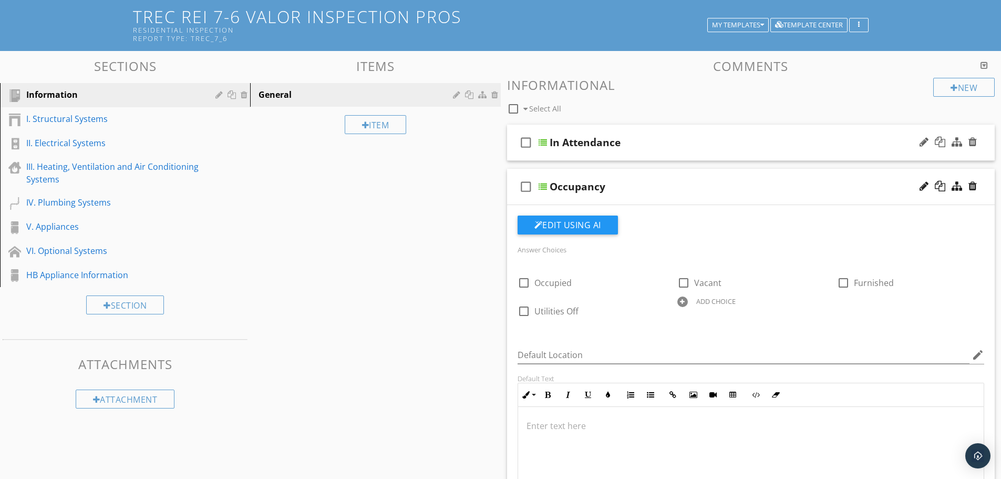
click at [686, 137] on div "In Attendance" at bounding box center [725, 142] width 350 height 13
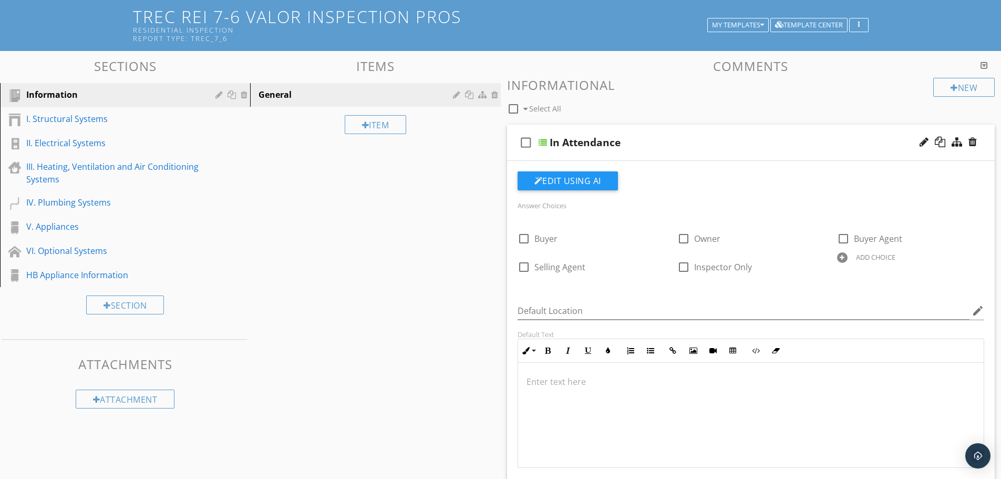
click at [647, 147] on div "In Attendance" at bounding box center [725, 142] width 350 height 13
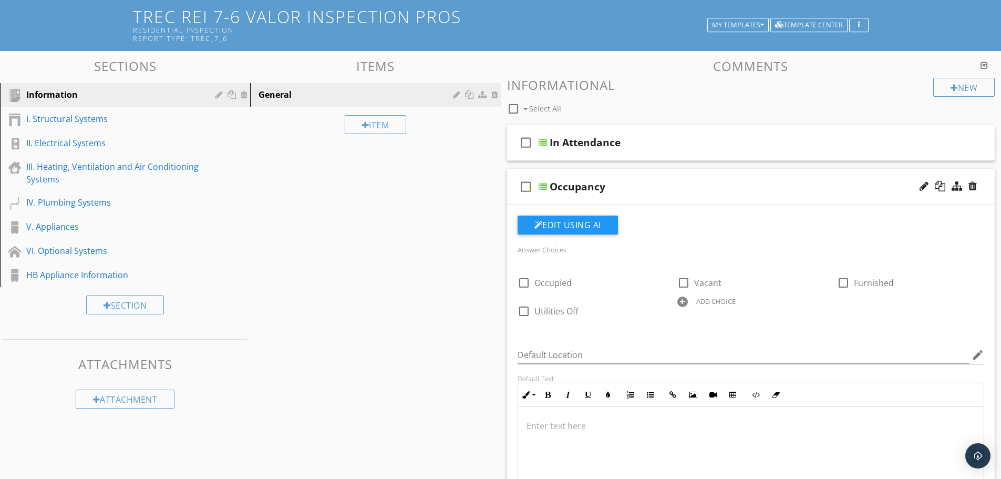
click at [658, 186] on div "Occupancy" at bounding box center [725, 186] width 350 height 13
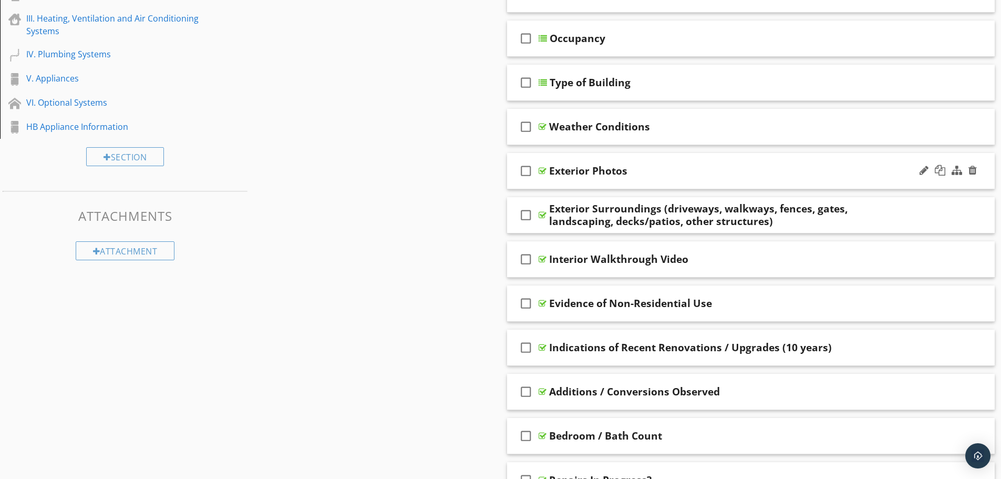
scroll to position [211, 0]
click at [690, 174] on div "Exterior Photos" at bounding box center [724, 170] width 350 height 13
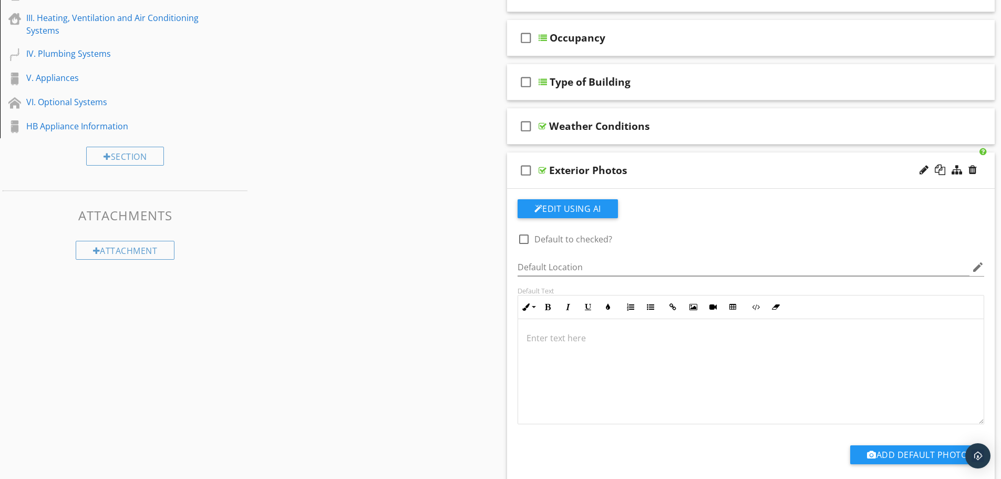
click at [690, 171] on div "Exterior Photos" at bounding box center [724, 170] width 350 height 13
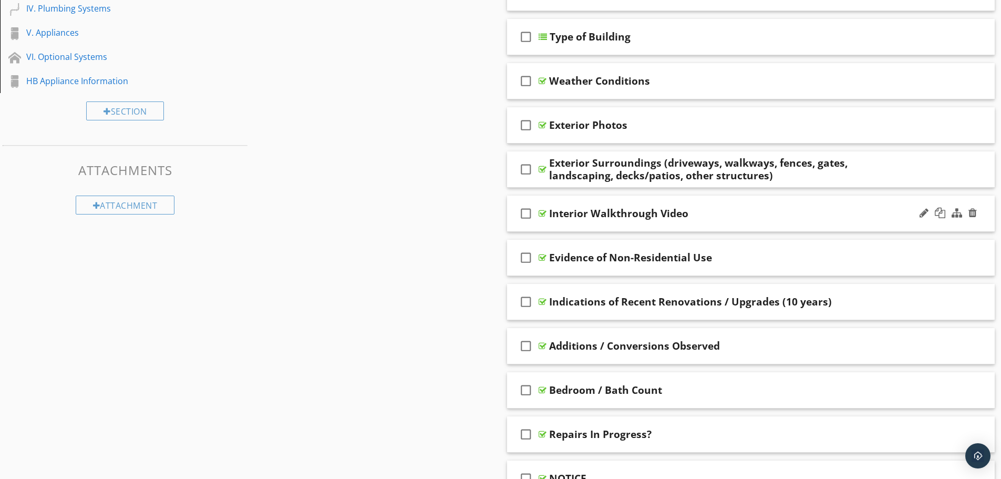
scroll to position [281, 0]
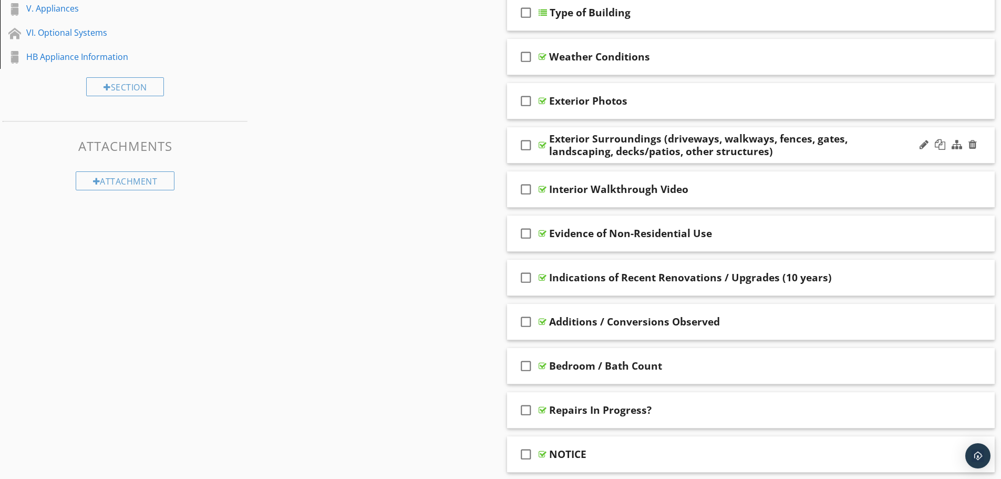
click at [836, 152] on div "Exterior Surroundings (driveways, walkways, fences, gates, landscaping, decks/p…" at bounding box center [724, 144] width 350 height 25
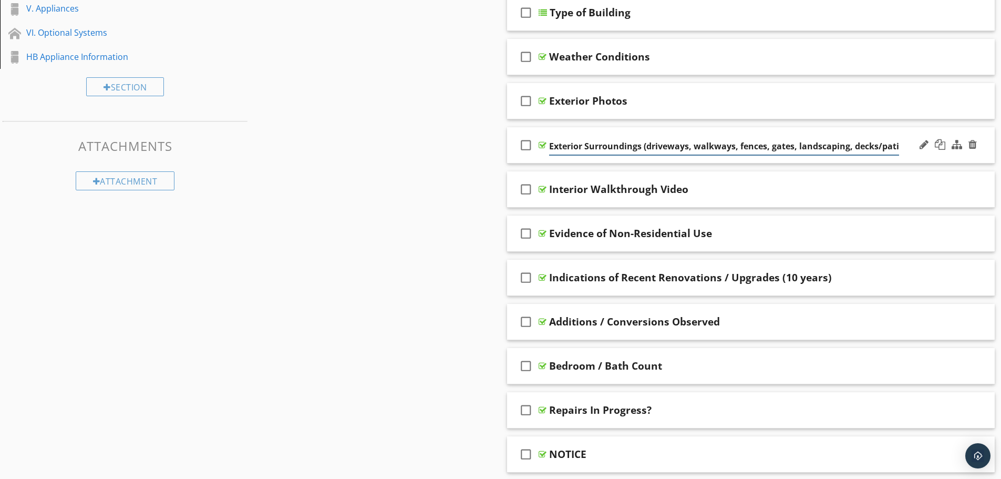
scroll to position [0, 84]
click at [631, 145] on input "Exterior Surroundings (driveways, walkways, fences, gates, landscaping, decks/p…" at bounding box center [724, 146] width 350 height 17
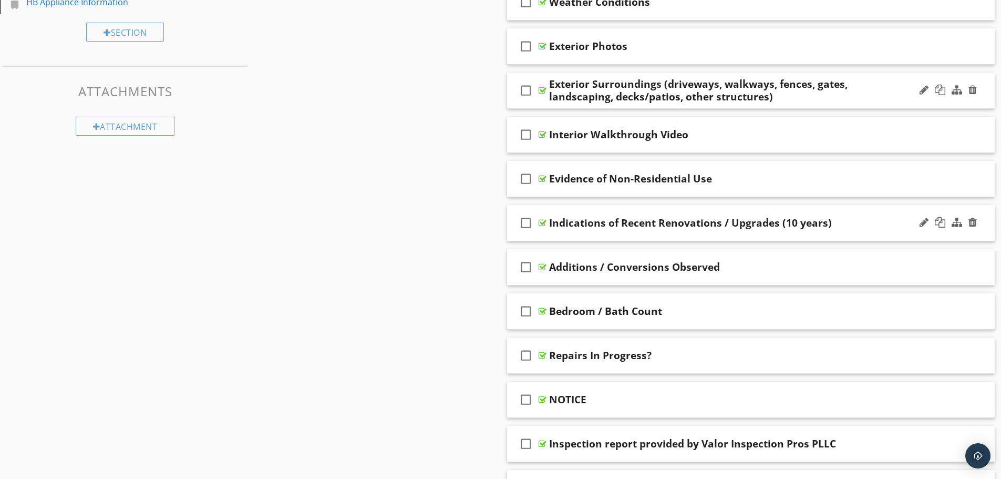
scroll to position [333, 0]
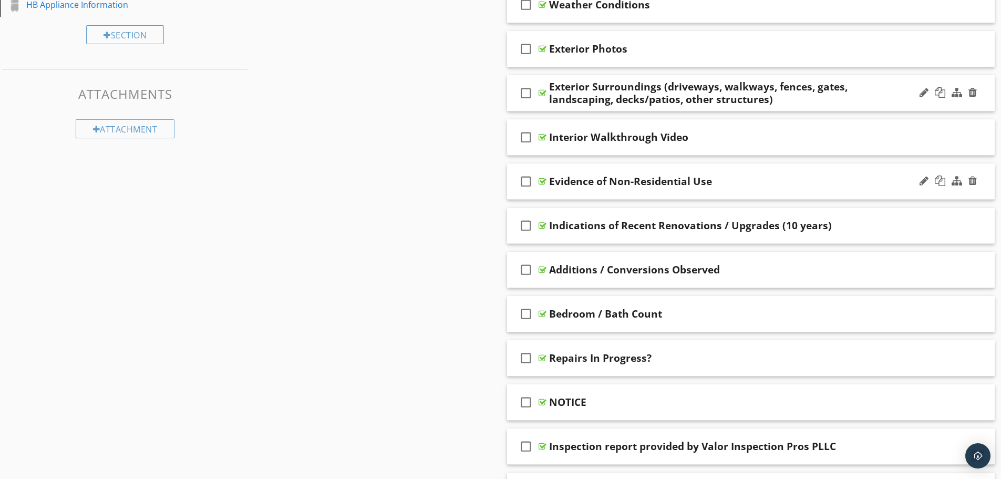
click at [734, 183] on div "Evidence of Non-Residential Use" at bounding box center [724, 181] width 350 height 13
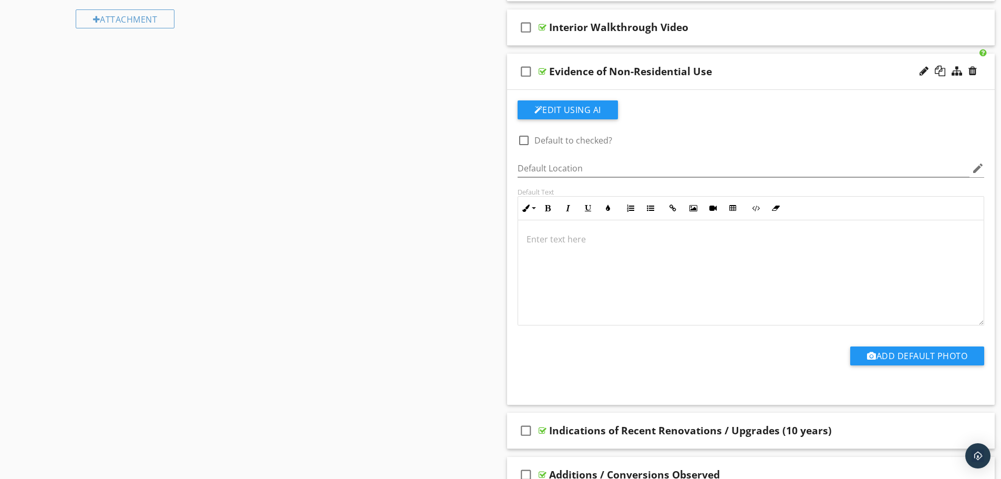
scroll to position [442, 0]
click at [750, 76] on div "Evidence of Non-Residential Use" at bounding box center [724, 72] width 350 height 13
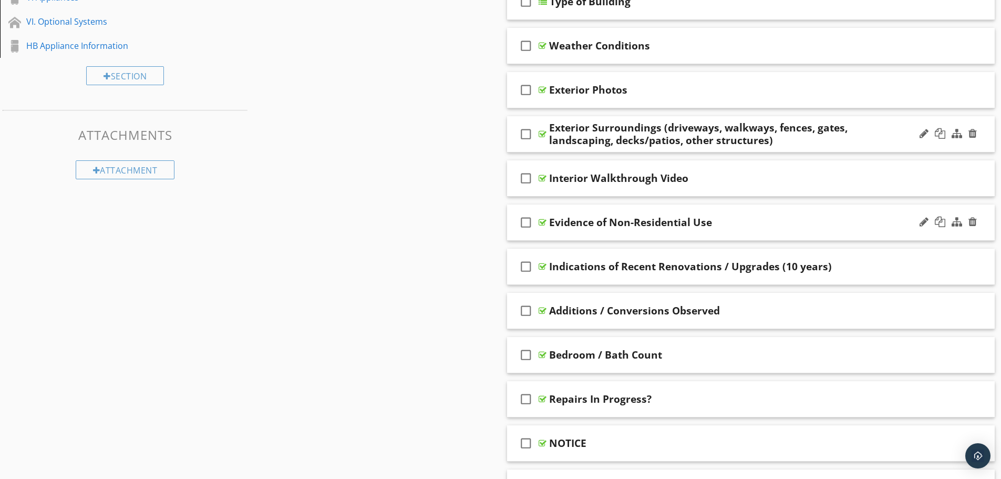
scroll to position [291, 0]
click at [745, 177] on div "Interior Walkthrough Video" at bounding box center [724, 178] width 350 height 13
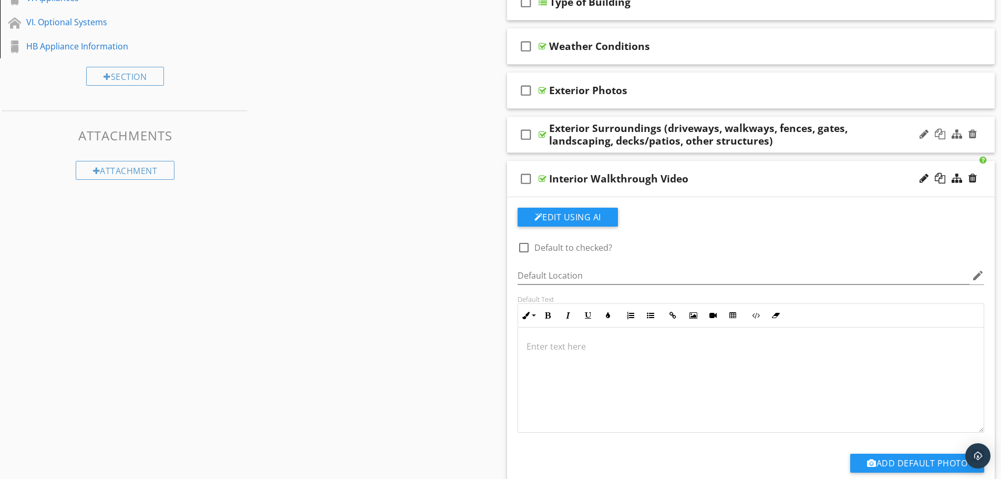
click at [724, 181] on div "Interior Walkthrough Video" at bounding box center [724, 178] width 350 height 13
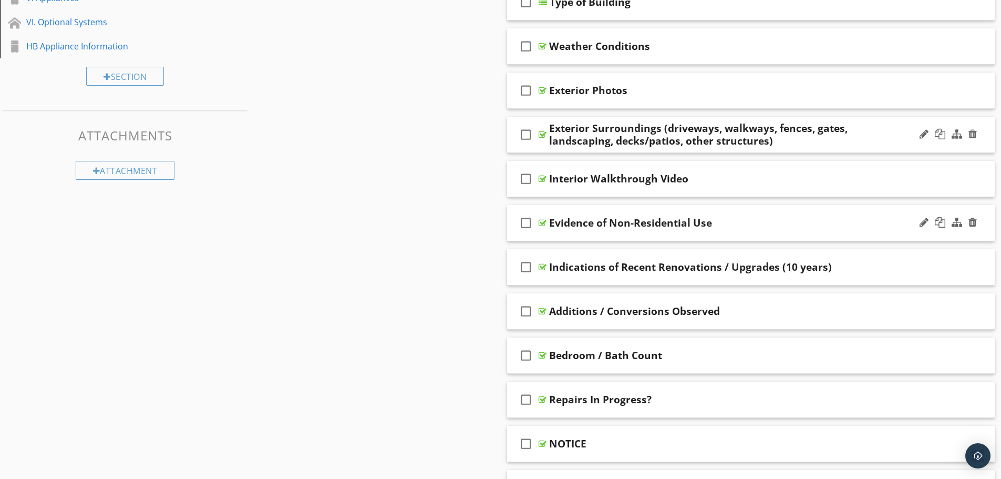
click at [705, 232] on div "check_box_outline_blank Evidence of Non-Residential Use" at bounding box center [751, 223] width 488 height 36
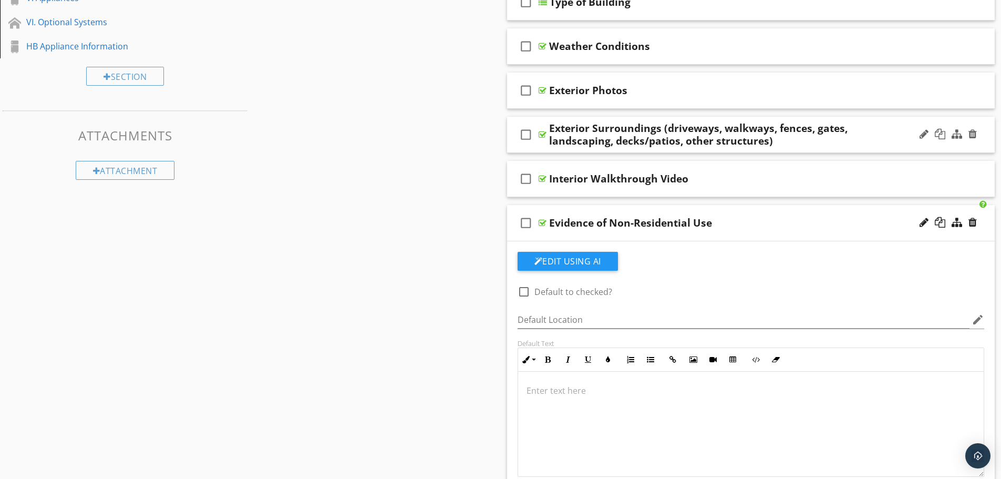
click at [650, 222] on div "Evidence of Non-Residential Use" at bounding box center [630, 223] width 163 height 13
click at [650, 222] on input "Evidence of Non-Residential Use" at bounding box center [724, 224] width 350 height 17
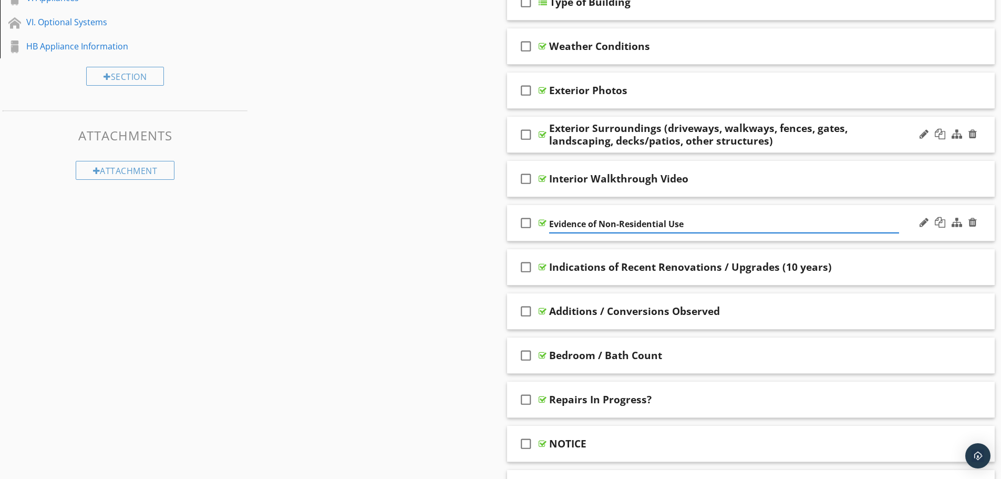
click at [486, 225] on div "Sections Information I. Structural Systems II. Electrical Systems III. Heating,…" at bounding box center [500, 305] width 1001 height 967
click at [659, 268] on div "Indications of Recent Renovations / Upgrades (10 years)" at bounding box center [690, 267] width 283 height 13
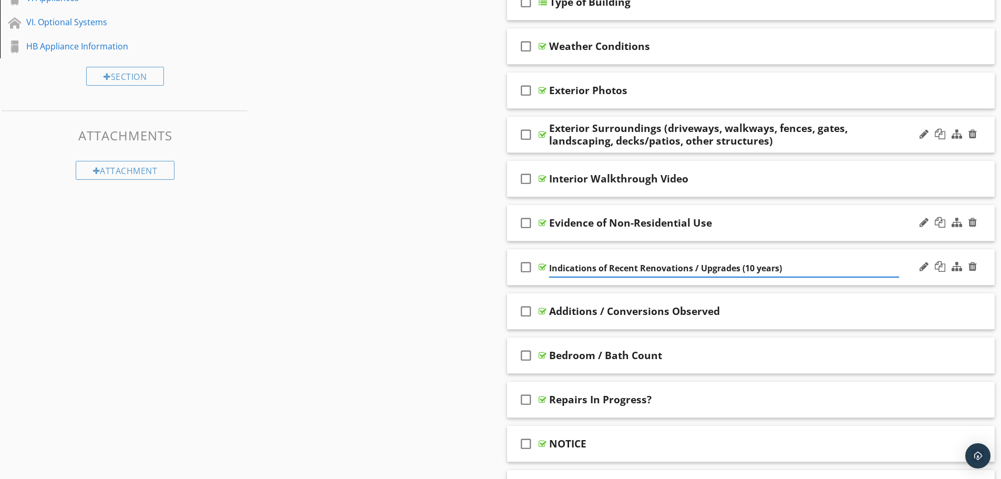
click at [659, 268] on input "Indications of Recent Renovations / Upgrades (10 years)" at bounding box center [724, 268] width 350 height 17
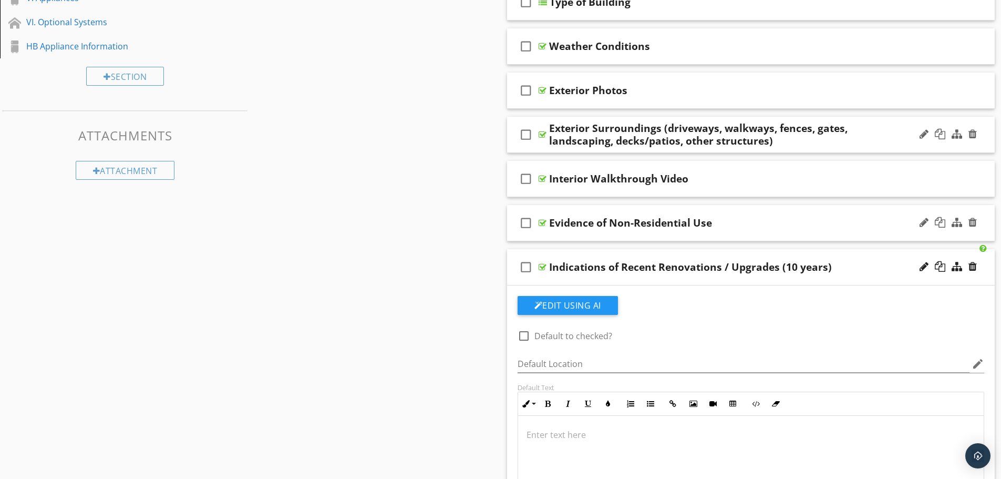
click at [850, 272] on div "Indications of Recent Renovations / Upgrades (10 years)" at bounding box center [724, 267] width 350 height 13
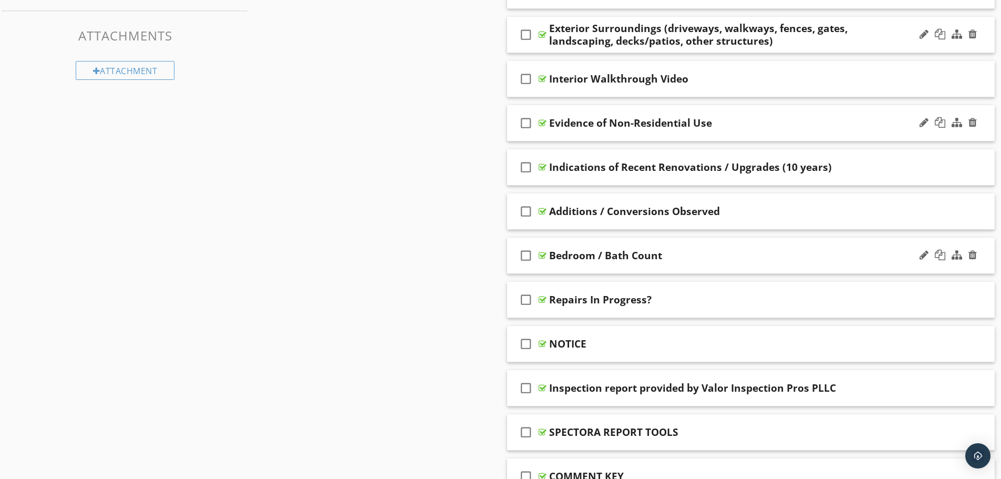
scroll to position [392, 0]
click at [750, 206] on div "Additions / Conversions Observed" at bounding box center [724, 211] width 350 height 13
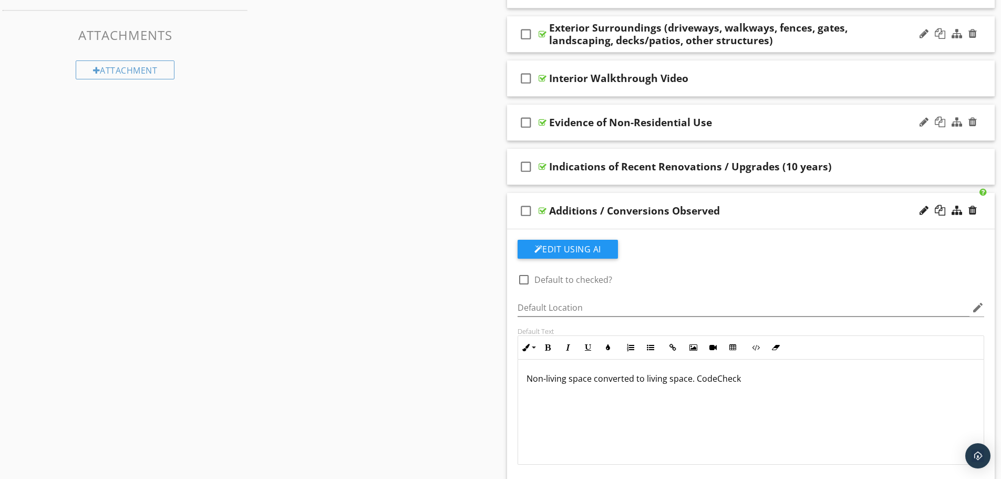
click at [663, 211] on div "Additions / Conversions Observed" at bounding box center [634, 211] width 171 height 13
click at [663, 211] on input "Additions / Conversions Observed" at bounding box center [724, 211] width 350 height 17
click at [765, 220] on div "check_box_outline_blank Additions / Conversions Observed" at bounding box center [751, 211] width 488 height 36
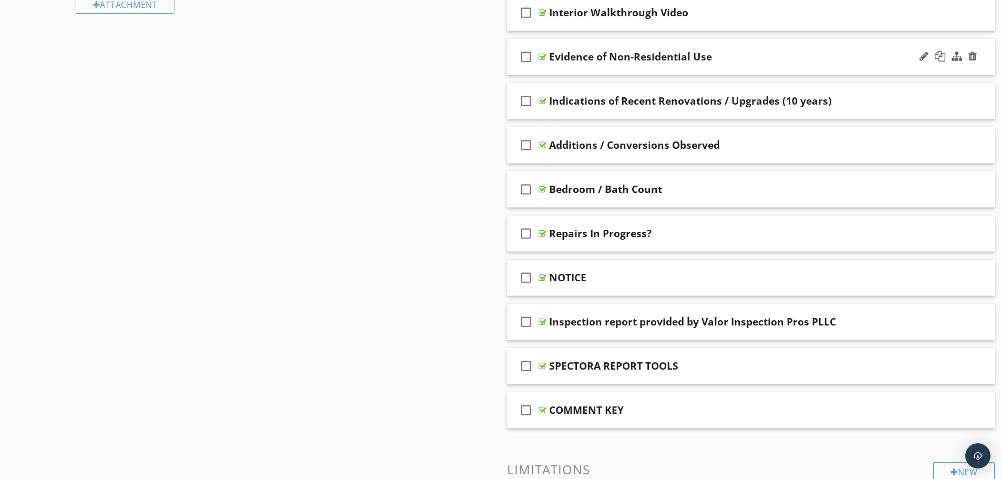
scroll to position [458, 0]
click at [734, 189] on div "Bedroom / Bath Count" at bounding box center [724, 188] width 350 height 13
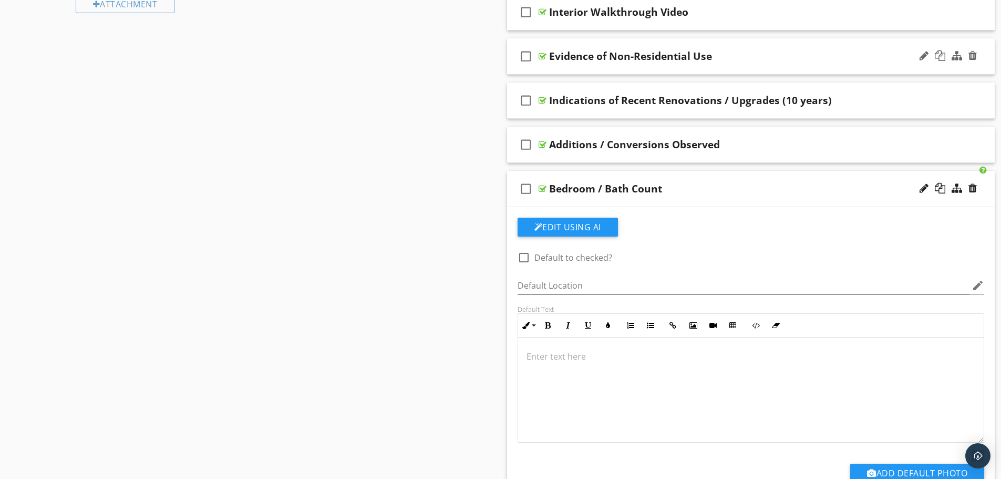
click at [627, 185] on div "Bedroom / Bath Count" at bounding box center [605, 188] width 113 height 13
click at [627, 185] on input "Bedroom / Bath Count" at bounding box center [724, 189] width 350 height 17
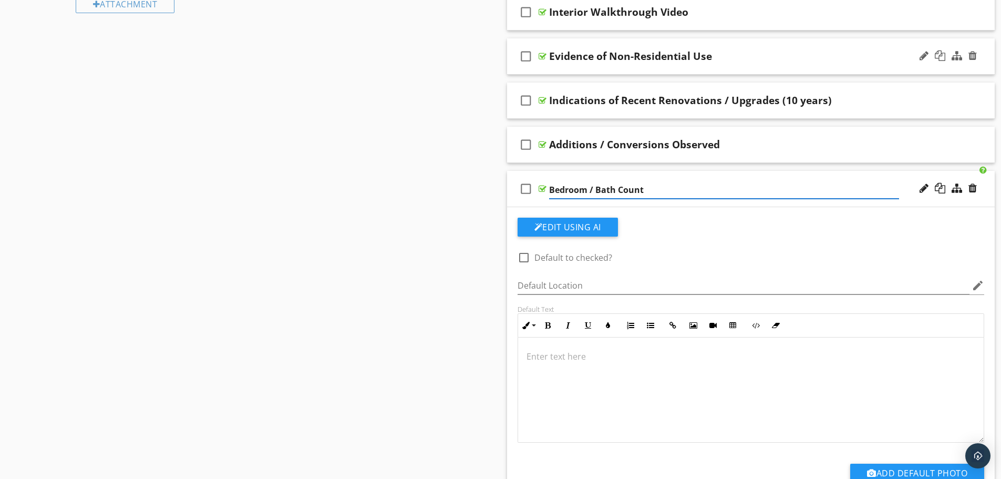
click at [627, 185] on input "Bedroom / Bath Count" at bounding box center [724, 189] width 350 height 17
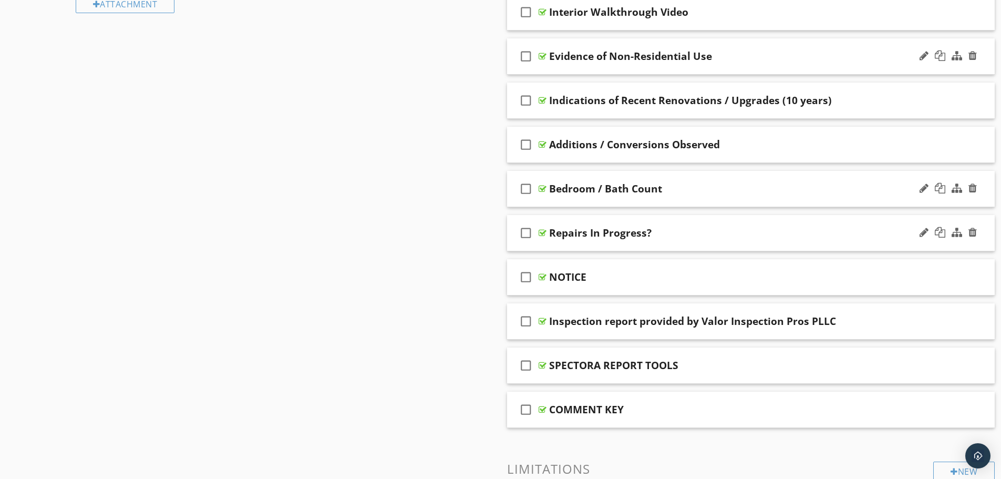
click at [696, 234] on div "Repairs In Progress?" at bounding box center [724, 233] width 350 height 13
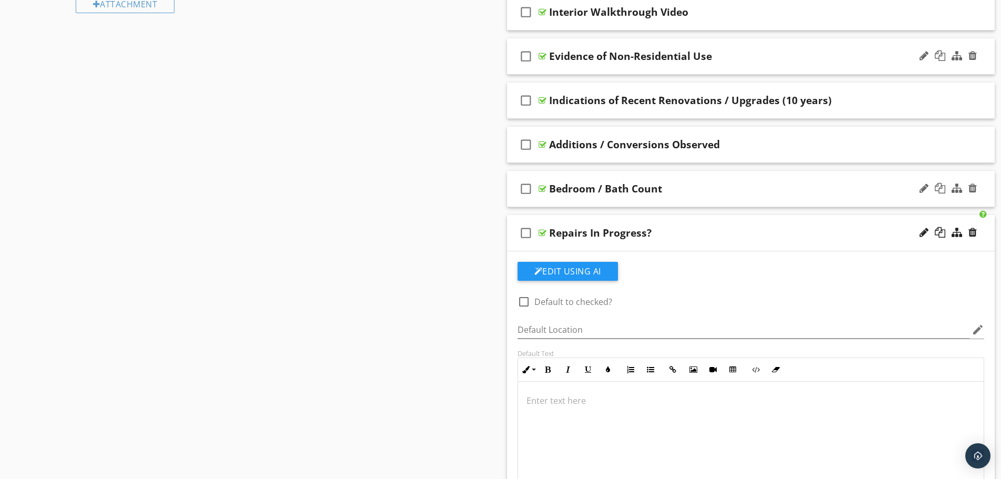
click at [618, 233] on div "Repairs In Progress?" at bounding box center [600, 233] width 103 height 13
click at [618, 233] on input "Repairs In Progress?" at bounding box center [724, 234] width 350 height 17
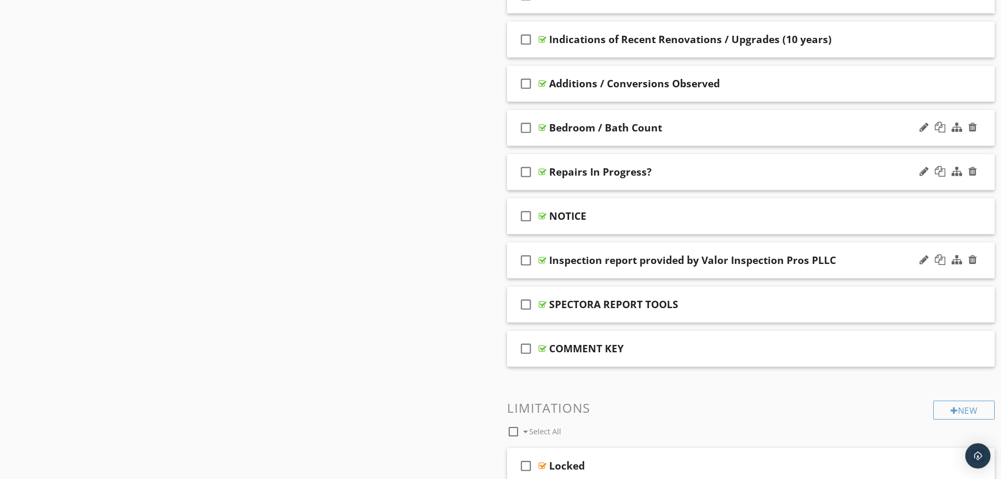
scroll to position [519, 0]
click at [653, 254] on div "Inspection report provided by Valor Inspection Pros PLLC" at bounding box center [692, 259] width 287 height 13
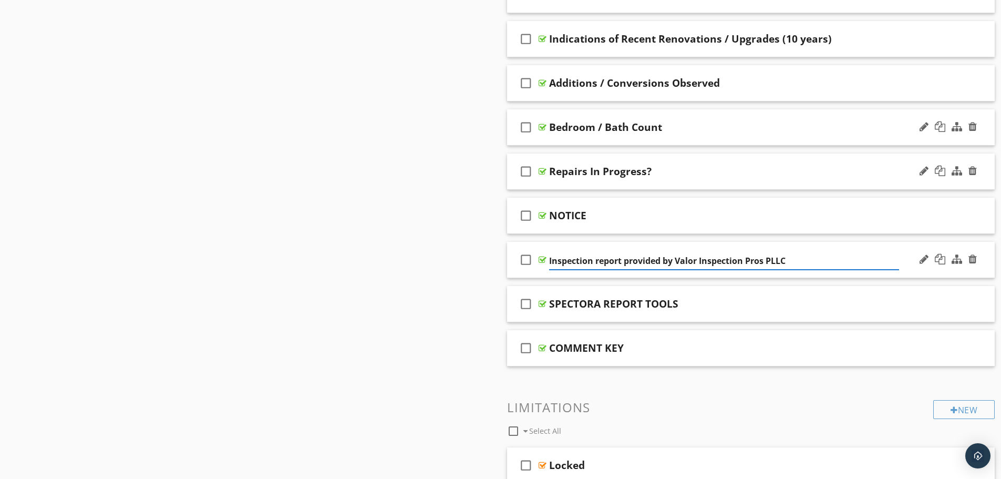
click at [659, 259] on input "Inspection report provided by Valor Inspection Pros PLLC" at bounding box center [724, 260] width 350 height 17
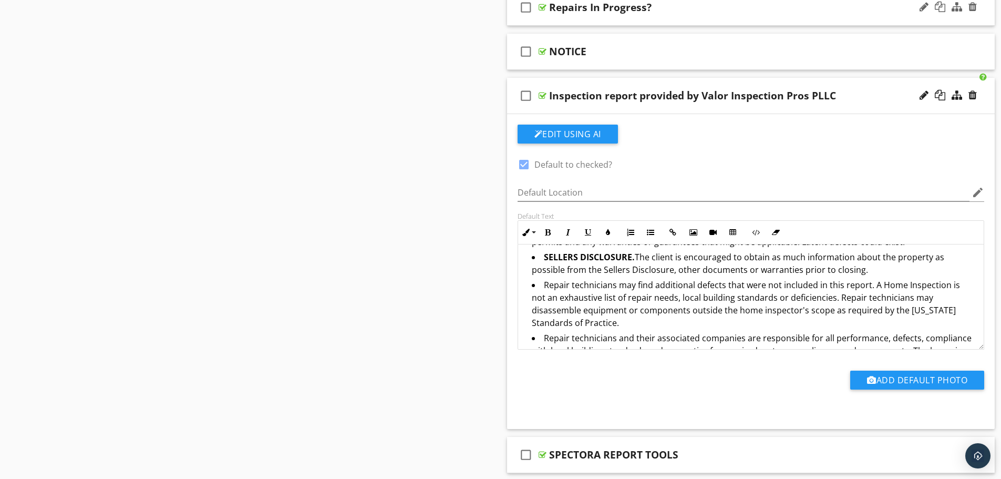
scroll to position [757, 0]
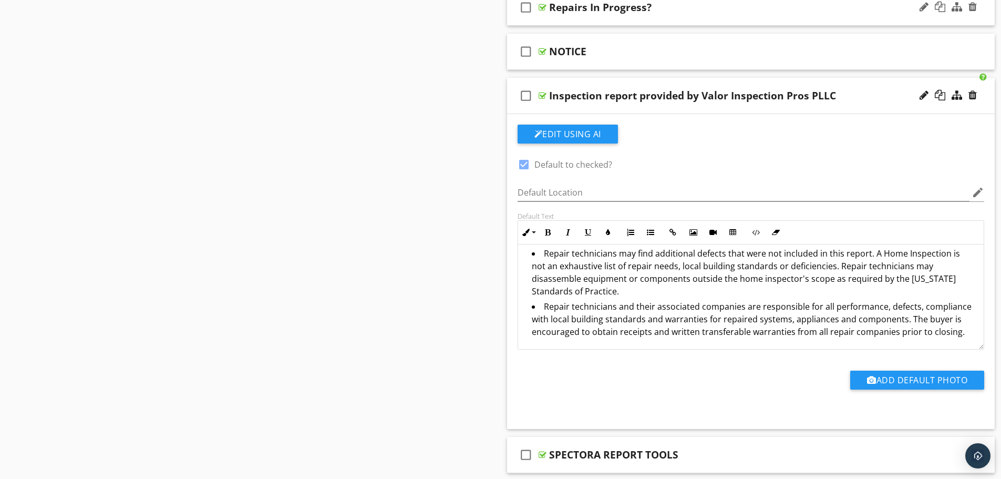
click at [649, 311] on li "Repair technicians and their associated companies are responsible for all perfo…" at bounding box center [754, 320] width 444 height 40
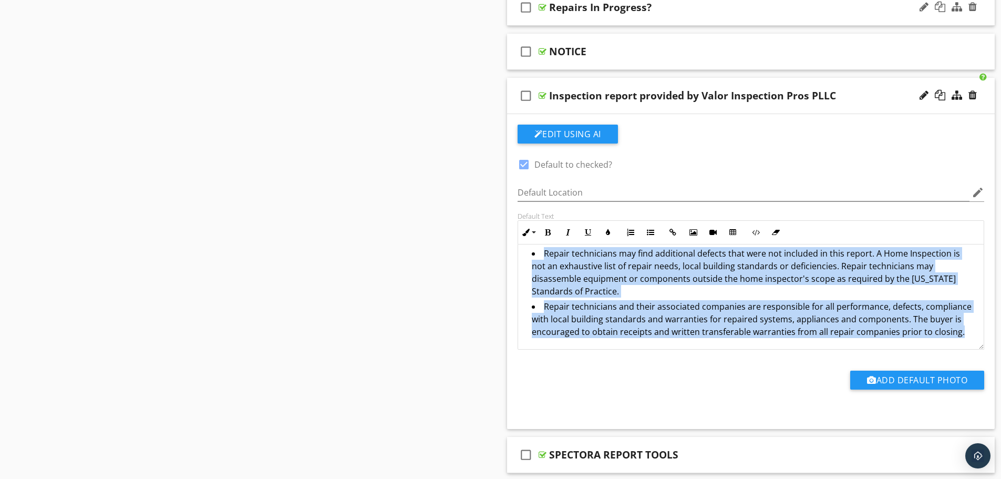
copy div "This inspection report will contain the good faith opinions of the inspector co…"
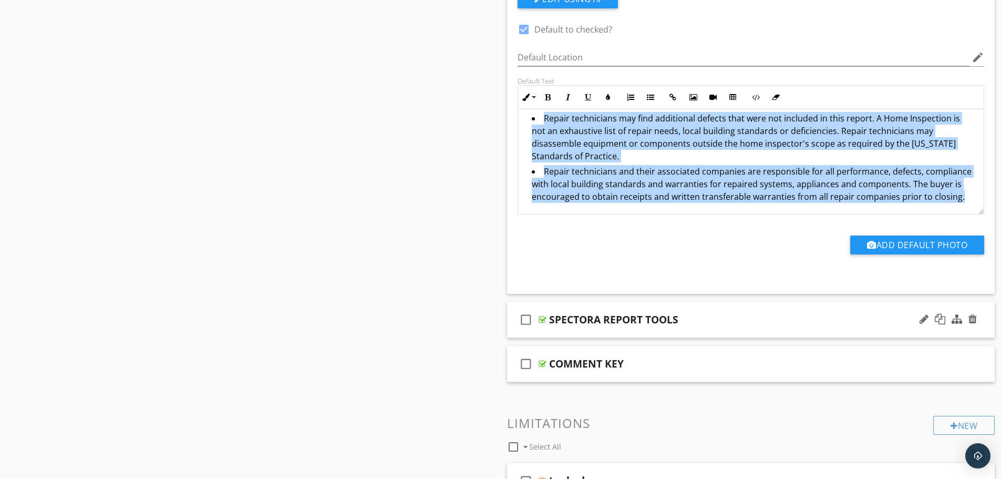
scroll to position [819, 0]
click at [707, 325] on div "SPECTORA REPORT TOOLS" at bounding box center [724, 319] width 350 height 13
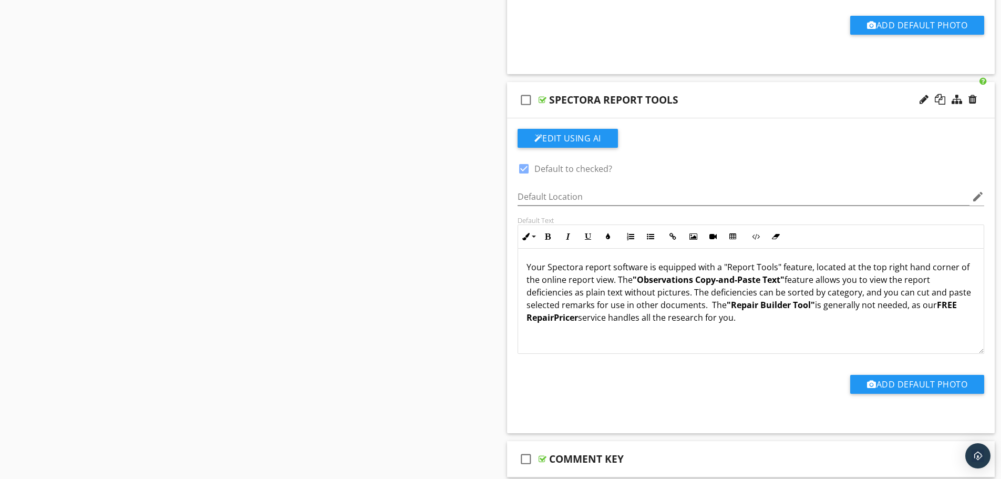
scroll to position [1039, 0]
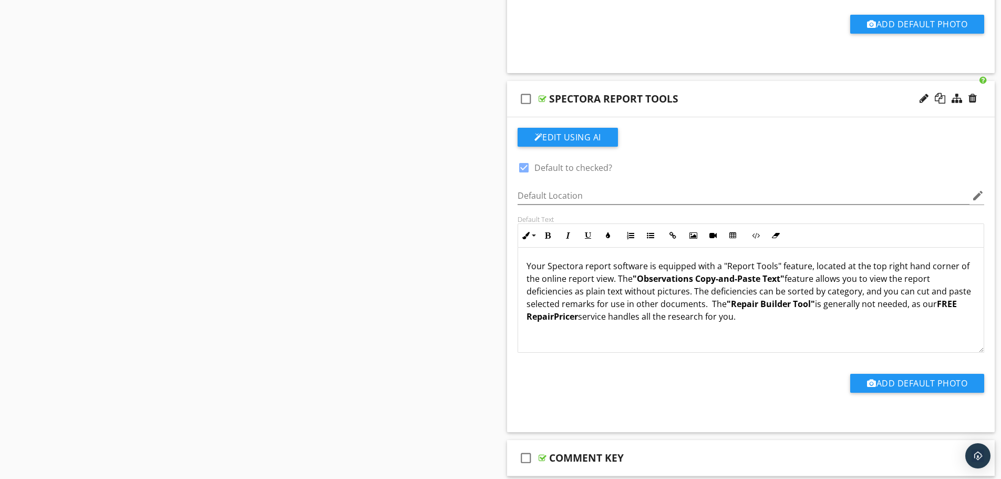
click at [764, 104] on div "SPECTORA REPORT TOOLS" at bounding box center [724, 99] width 350 height 13
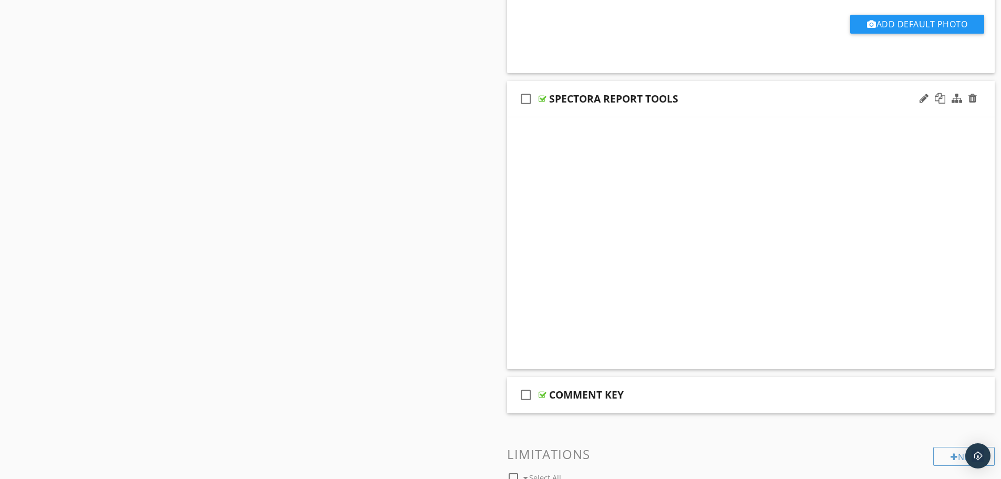
scroll to position [927, 0]
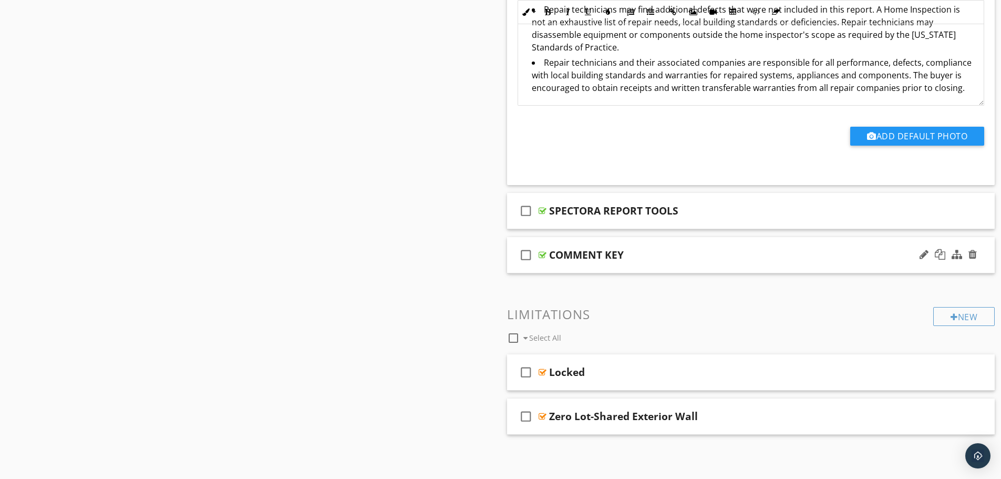
click at [729, 256] on div "COMMENT KEY" at bounding box center [724, 255] width 350 height 13
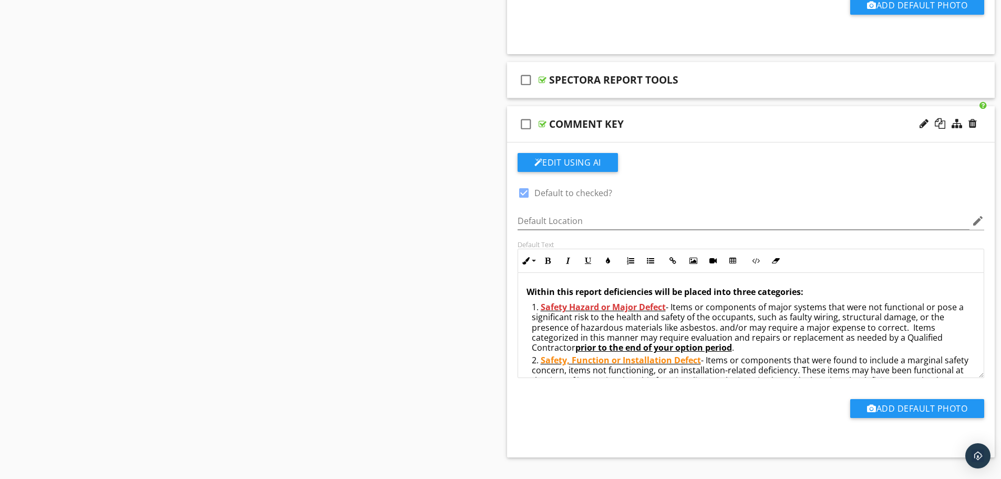
scroll to position [1059, 0]
click at [589, 323] on span "- Items or components of major systems that were not functional or pose a signi…" at bounding box center [748, 327] width 432 height 52
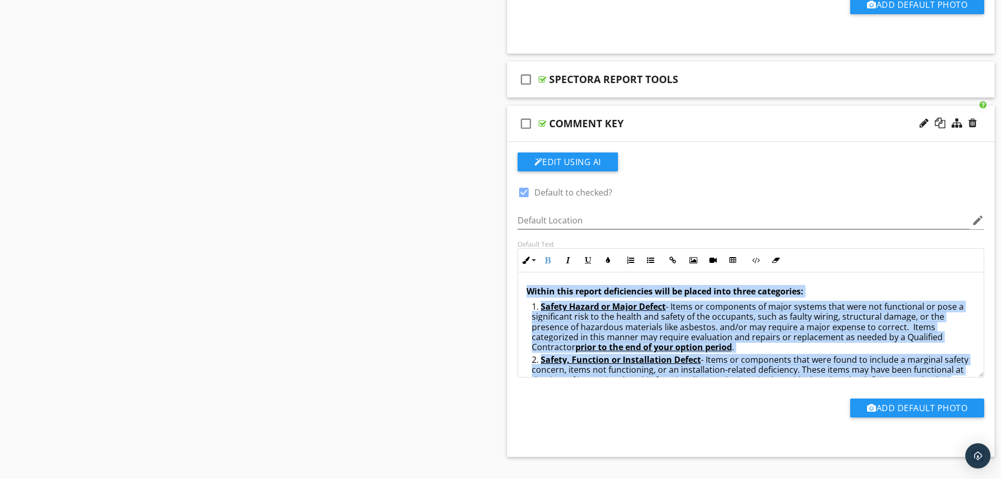
copy div "Within this report deficiencies will be placed into three categories: Safety Ha…"
click at [660, 329] on span "- Items or components of major systems that were not functional or pose a signi…" at bounding box center [748, 327] width 432 height 52
click at [724, 329] on span "- Items or components of major systems that were not functional or pose a signi…" at bounding box center [748, 327] width 432 height 52
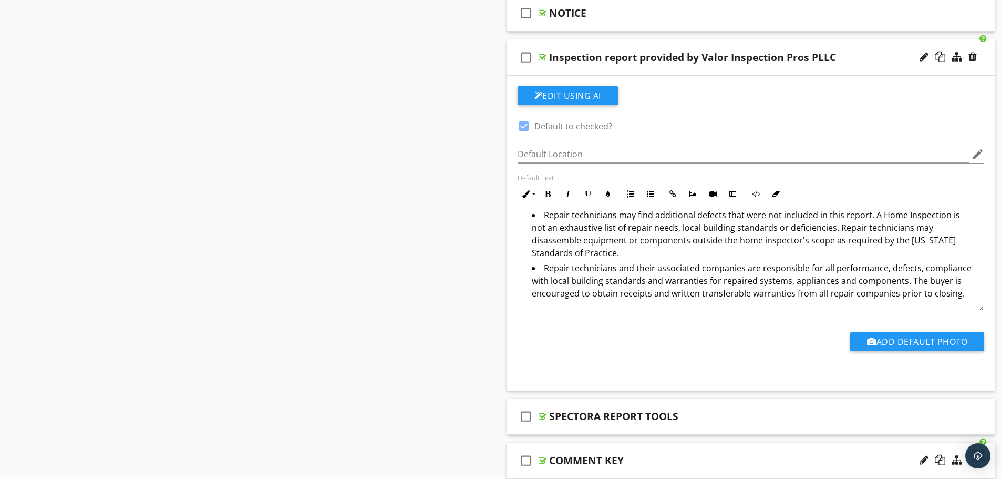
scroll to position [718, 0]
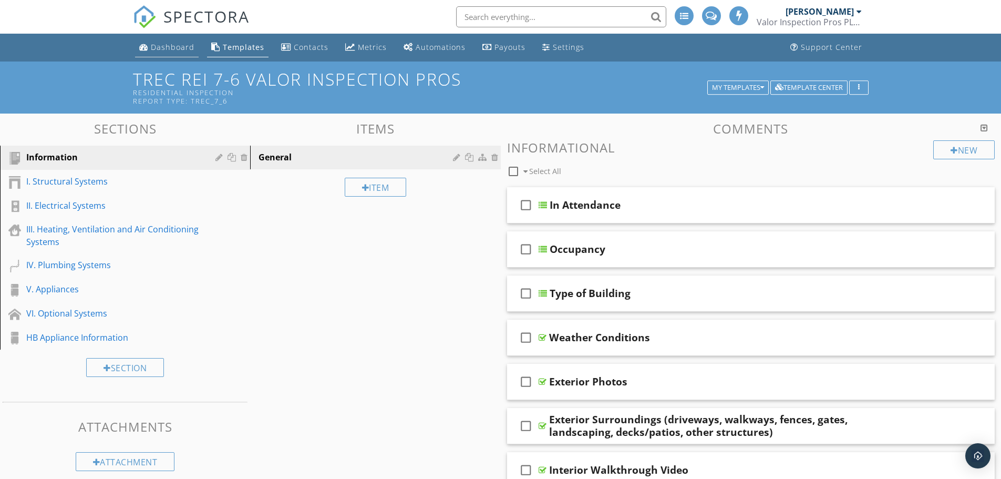
click at [174, 48] on div "Dashboard" at bounding box center [173, 47] width 44 height 10
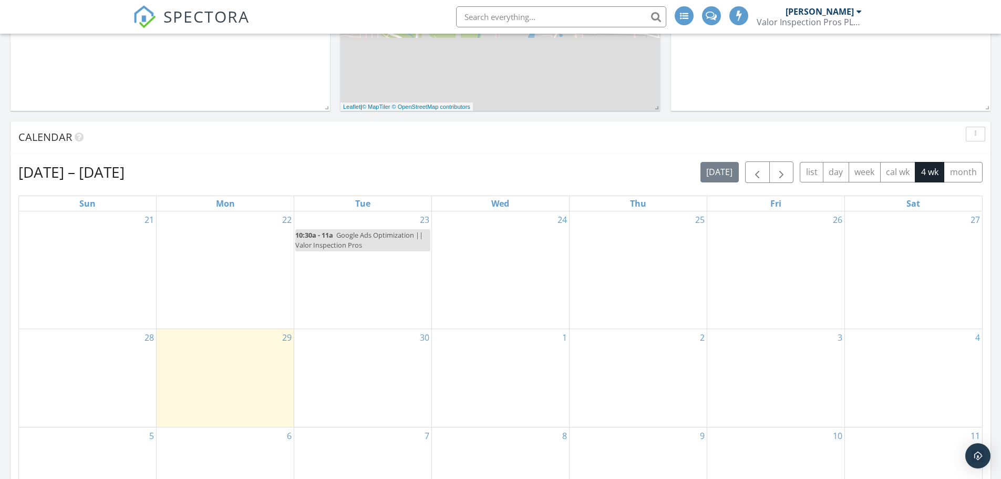
scroll to position [342, 0]
click at [760, 174] on span "button" at bounding box center [757, 171] width 13 height 13
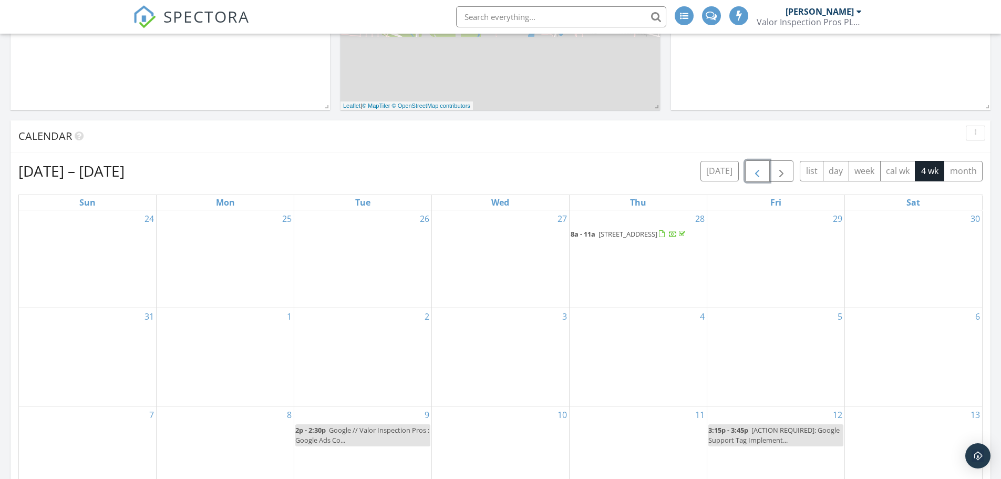
click at [632, 232] on span "[STREET_ADDRESS]" at bounding box center [628, 233] width 59 height 9
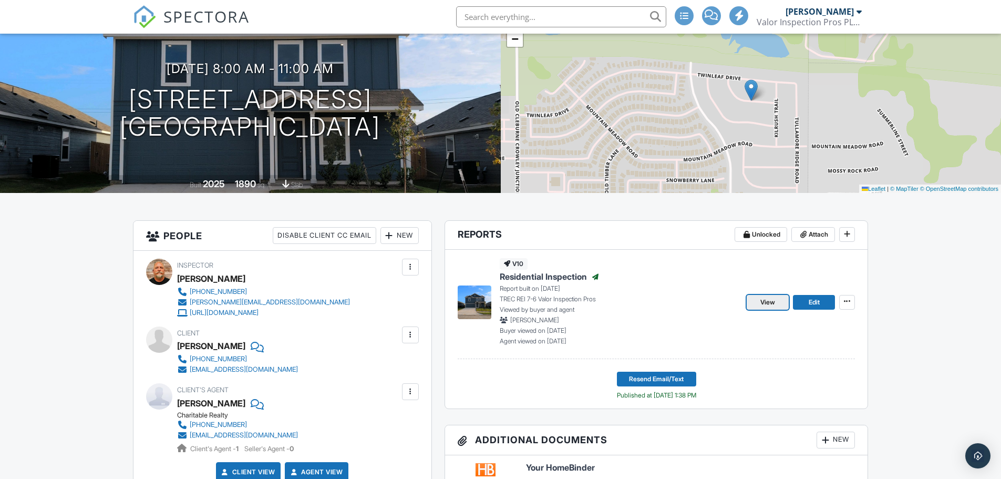
click at [769, 302] on span "View" at bounding box center [768, 302] width 15 height 11
